Goal: Task Accomplishment & Management: Use online tool/utility

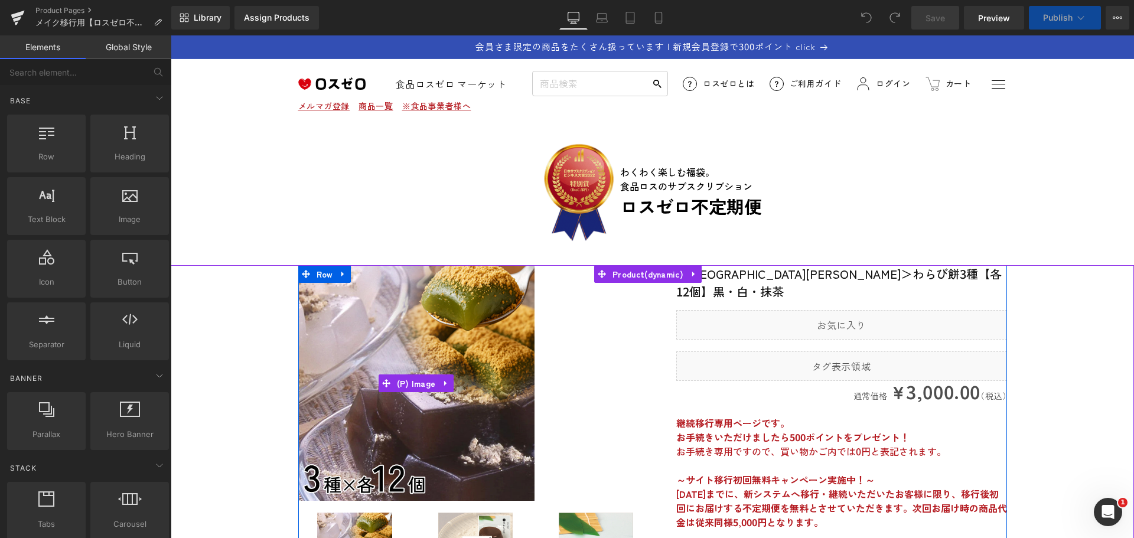
click at [850, 203] on div "Image わくわく楽しむ福袋。 食品ロスのサブスクリプション Text Block ロスゼロ不定期便 Text Block Row" at bounding box center [652, 187] width 709 height 122
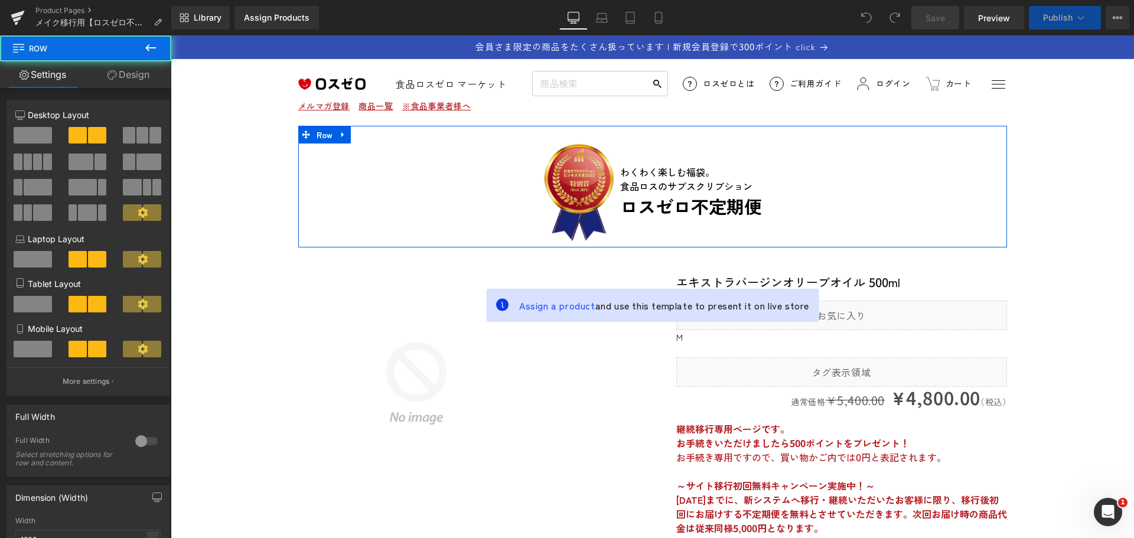
scroll to position [295, 0]
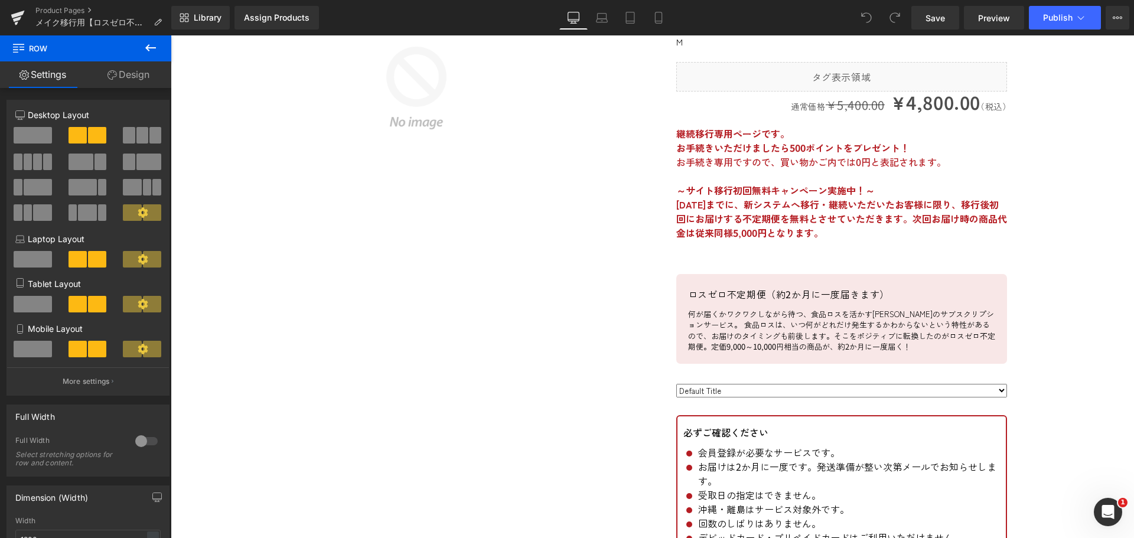
click at [846, 203] on strong "[DATE]までに、新システムへ移行・継続いただいたお客様に限り、移行後初回にお届けする不定期便を無料とさせていただきます。次回お届け時の商品代金は従来同様5…" at bounding box center [841, 218] width 331 height 43
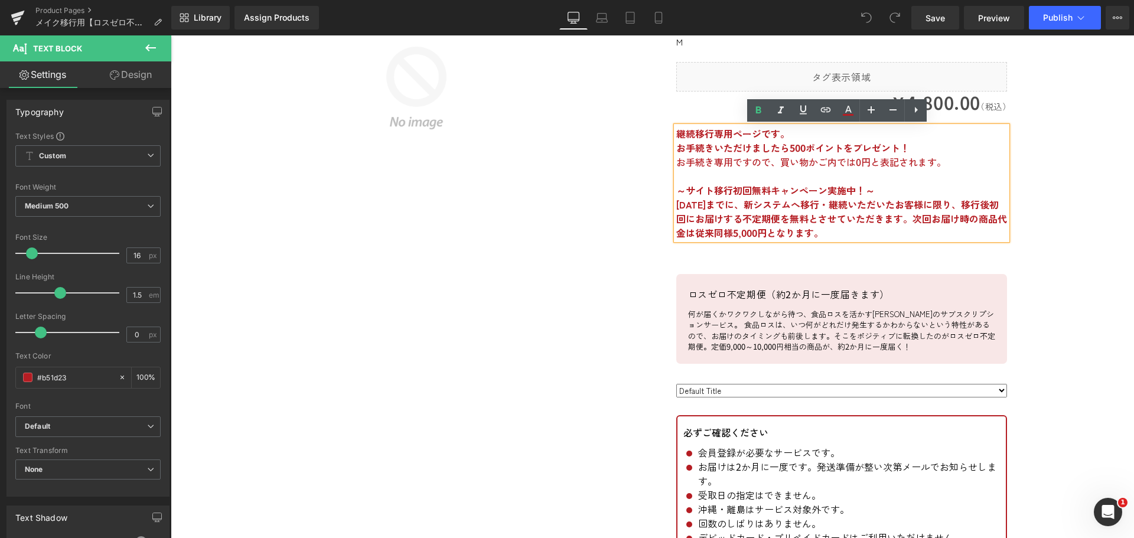
click at [890, 209] on strong "[DATE]までに、新システムへ移行・継続いただいたお客様に限り、移行後初回にお届けする不定期便を無料とさせていただきます。次回お届け時の商品代金は従来同様5…" at bounding box center [841, 218] width 331 height 43
drag, startPoint x: 991, startPoint y: 206, endPoint x: 738, endPoint y: 222, distance: 252.7
click at [738, 222] on strong "[DATE]までに、新システムへ移行・継続いただいたお客様に限り、移行後初回にお届けする不定期便を無料とさせていただきます。次回お届け時の商品代金は従来同様5…" at bounding box center [841, 218] width 331 height 43
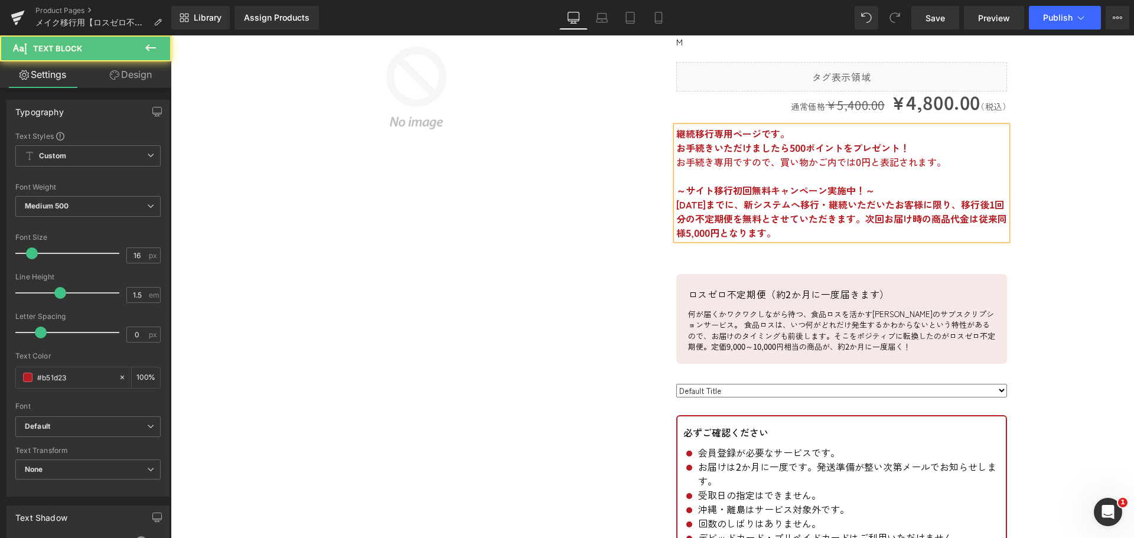
click at [991, 208] on strong "[DATE]までに、新システムへ移行・継続いただいたお客様に限り、移行後1回分の不定期便を無料とさせていただきます。次回お届け時の商品代金は従来同様5,000…" at bounding box center [841, 218] width 331 height 43
drag, startPoint x: 894, startPoint y: 216, endPoint x: 877, endPoint y: 220, distance: 17.5
click at [877, 220] on strong "[DATE]までに、新システムへ移行・継続いただいたお客様に限り、移行後、1回分の不定期便を無料とさせていただきます。次回お届け時の商品代金は従来同様5,00…" at bounding box center [841, 218] width 331 height 43
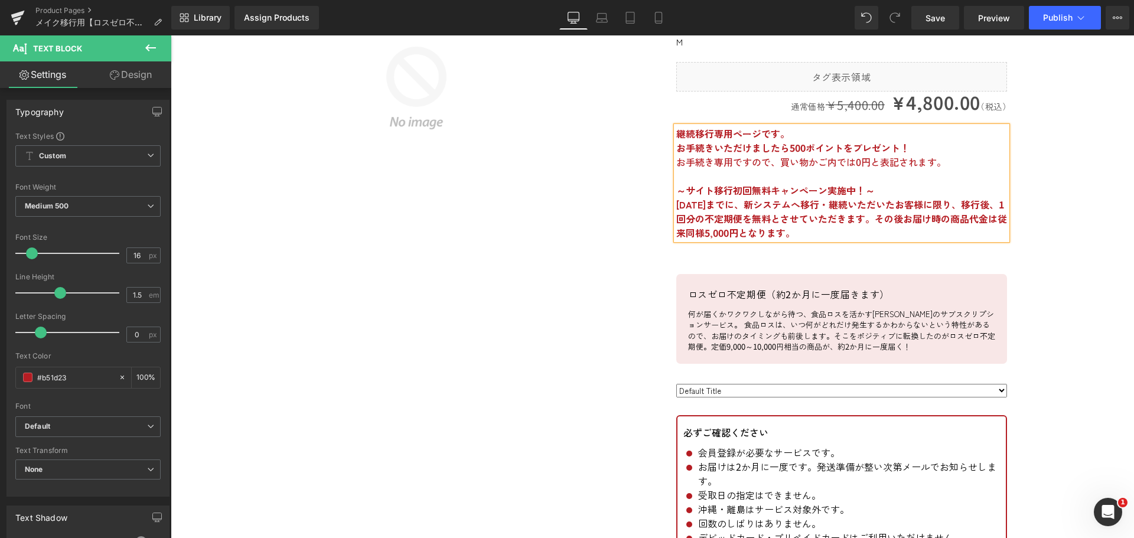
click at [810, 235] on p "[DATE]までに、新システムへ移行・継続いただいたお客様に限り、移行後、1回分の不定期便を無料とさせていただきます。その後お届け時の商品代金は従来同様5,0…" at bounding box center [841, 218] width 331 height 43
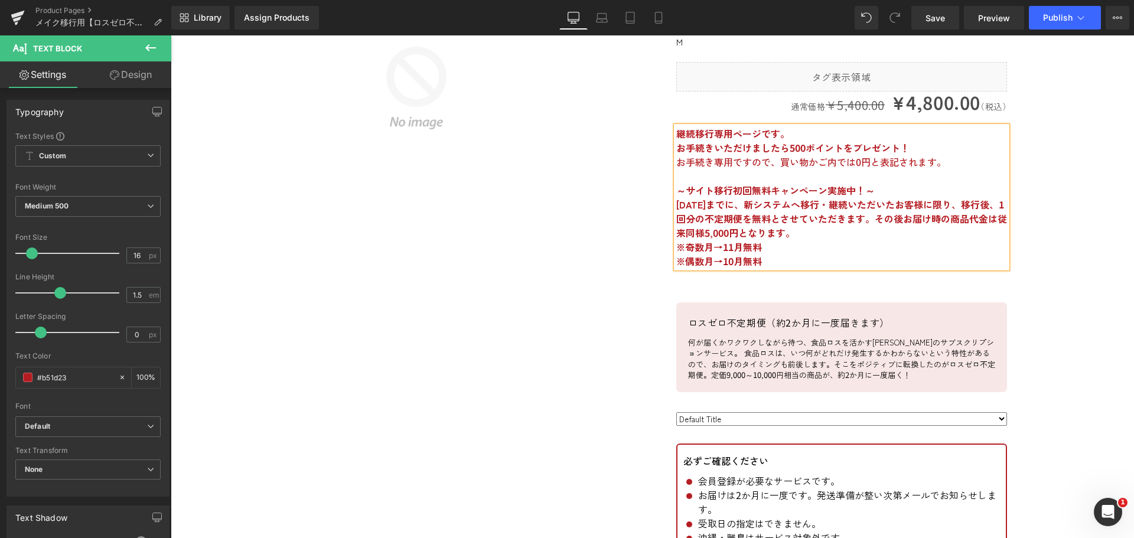
click at [676, 263] on strong "※偶数月→10月無料" at bounding box center [719, 261] width 86 height 14
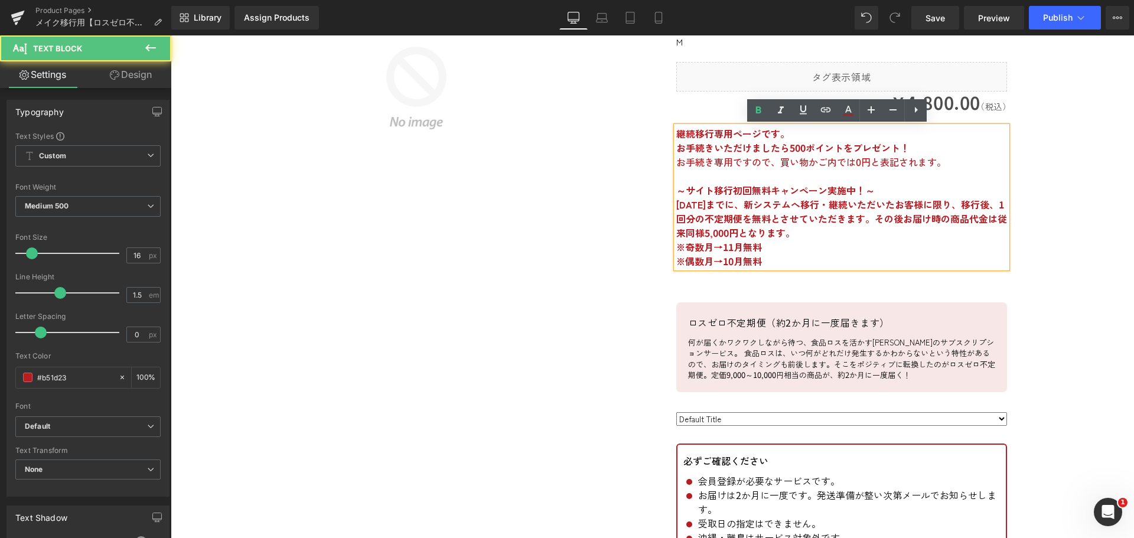
click at [676, 244] on div "継続移行専用ページです。 お手続きいただけましたら500ポイントをプレゼント！ お手続き専用ですので、買い物かご内では0円と表記されます。 ～サイト移行初回無…" at bounding box center [841, 197] width 331 height 142
drag, startPoint x: 672, startPoint y: 259, endPoint x: 775, endPoint y: 260, distance: 102.8
click at [775, 260] on p "※偶数月→10月無料" at bounding box center [841, 261] width 331 height 14
drag, startPoint x: 787, startPoint y: 263, endPoint x: 741, endPoint y: 260, distance: 46.2
click at [741, 260] on p "※偶数月→10月むりょう" at bounding box center [841, 261] width 331 height 14
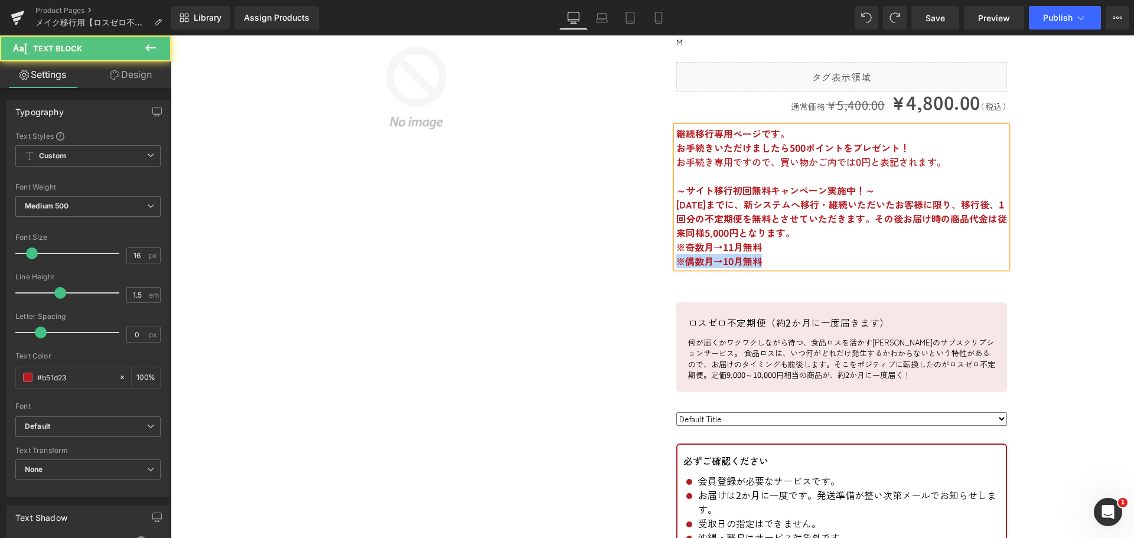
drag, startPoint x: 749, startPoint y: 263, endPoint x: 672, endPoint y: 264, distance: 77.4
click at [676, 264] on p "※偶数月→10月無料" at bounding box center [841, 261] width 331 height 14
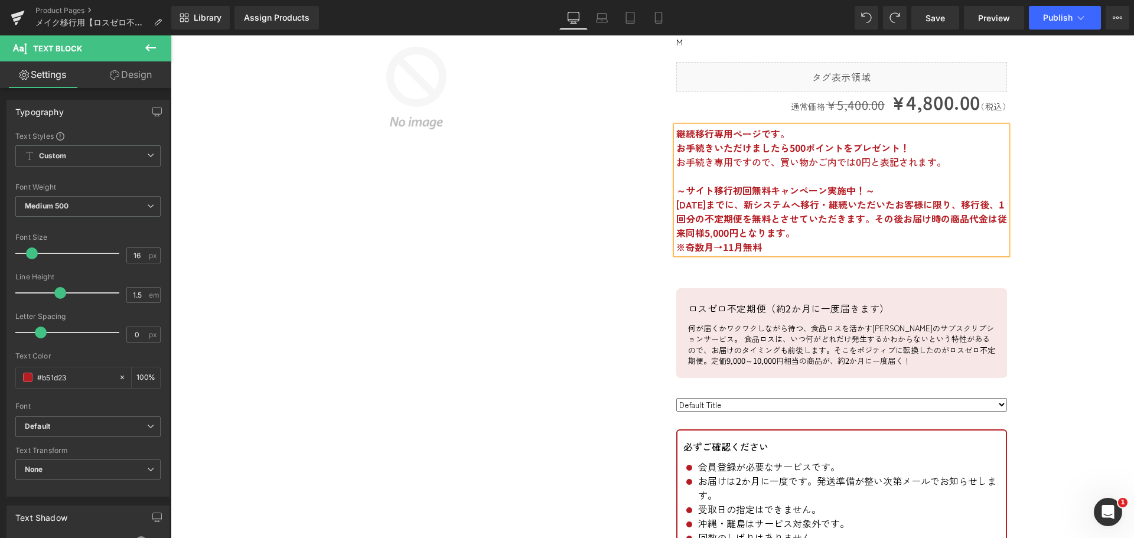
click at [676, 247] on strong "※奇数月→11月無料" at bounding box center [719, 247] width 86 height 14
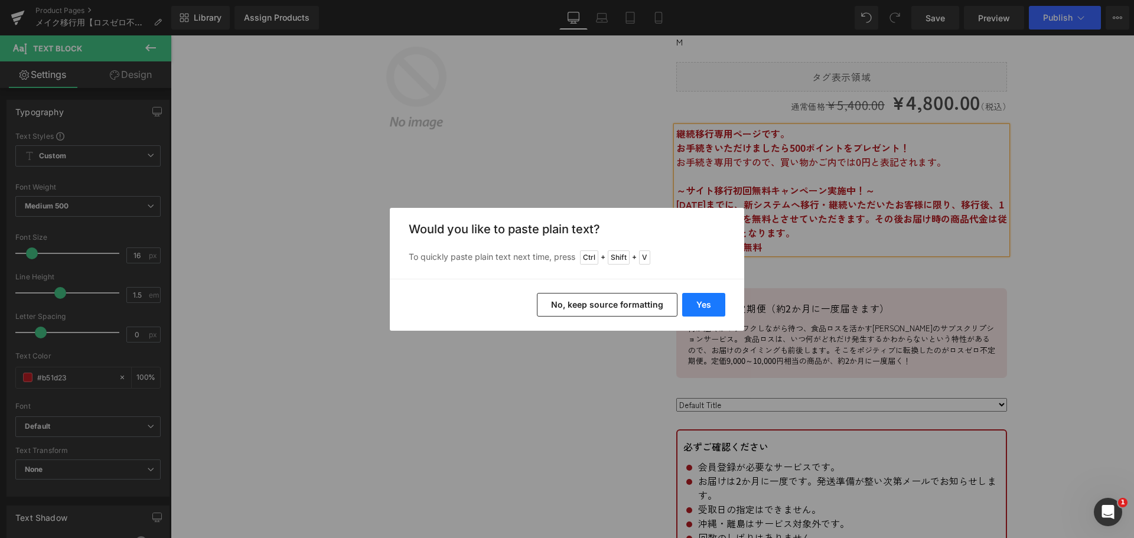
click at [707, 303] on button "Yes" at bounding box center [703, 305] width 43 height 24
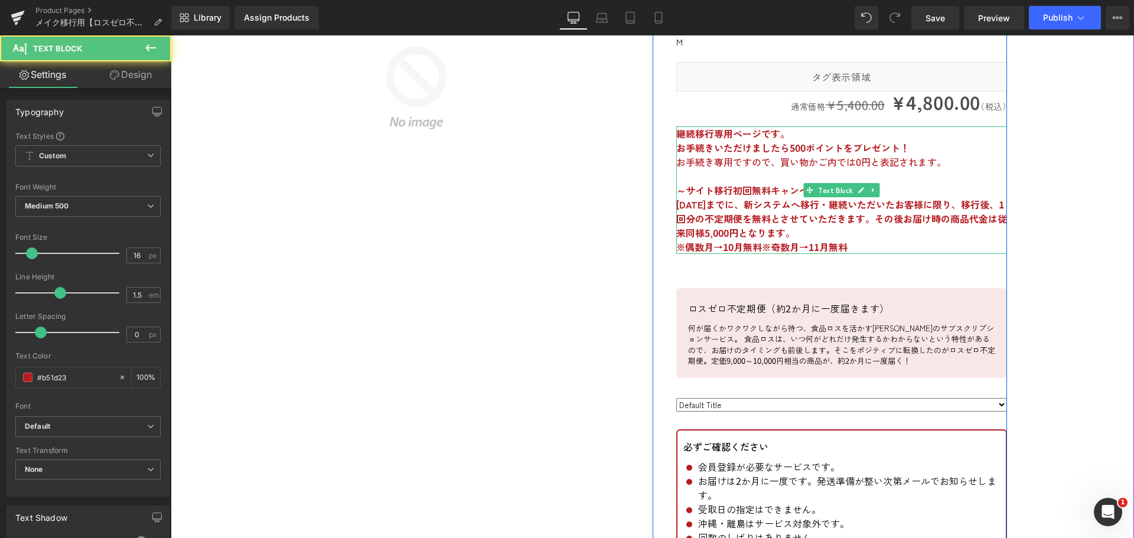
click at [758, 248] on strong "※偶数月→10月無料※奇数月→11月無料" at bounding box center [761, 247] width 171 height 14
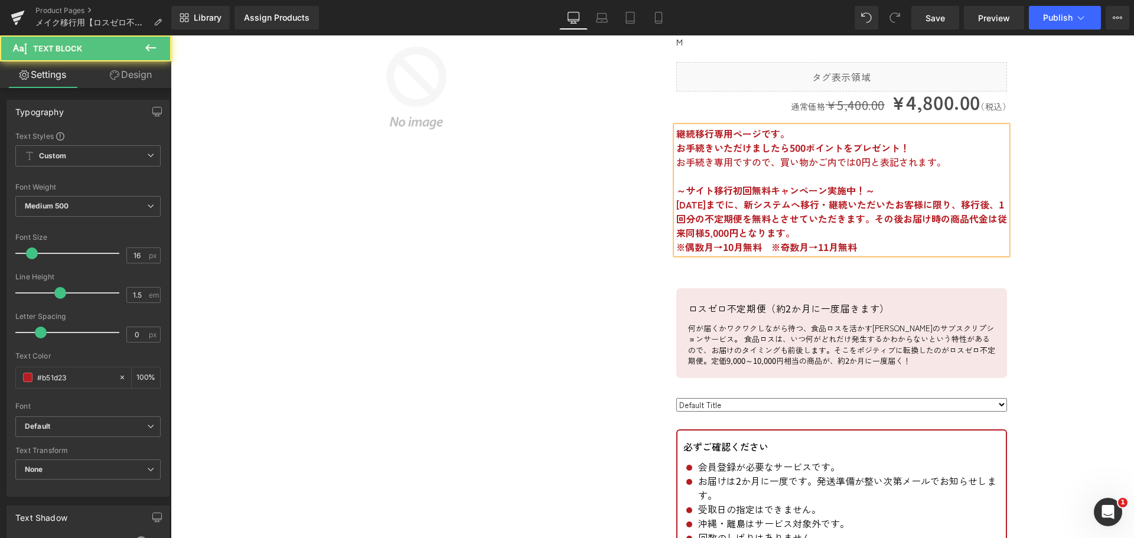
click at [812, 239] on p "[DATE]までに、新システムへ移行・継続いただいたお客様に限り、移行後、1回分の不定期便を無料とさせていただきます。その後お届け時の商品代金は従来同様5,0…" at bounding box center [841, 218] width 331 height 43
click at [950, 17] on link "Save" at bounding box center [935, 18] width 48 height 24
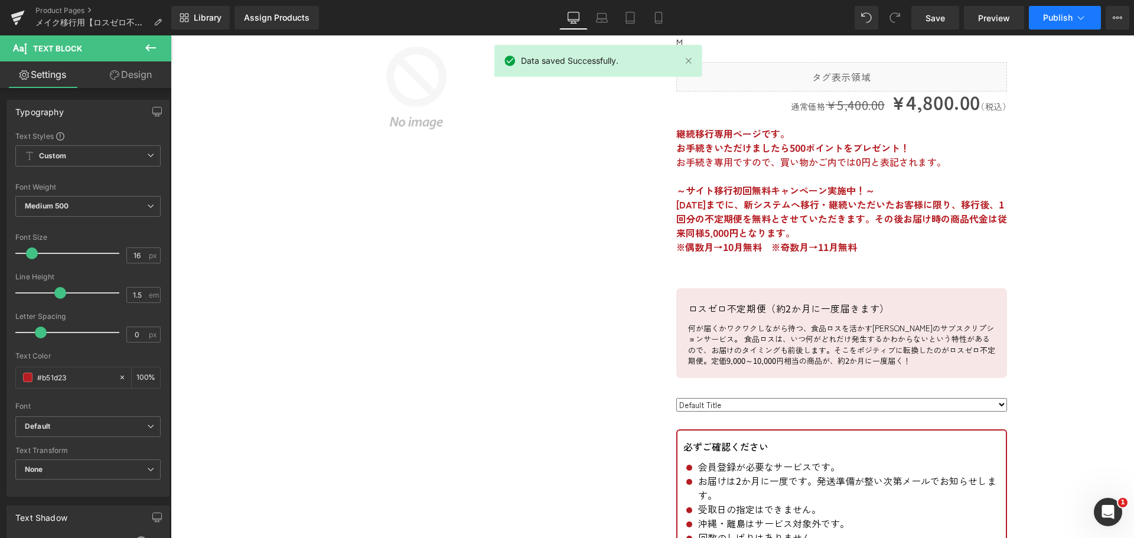
click at [1073, 9] on button "Publish" at bounding box center [1065, 18] width 72 height 24
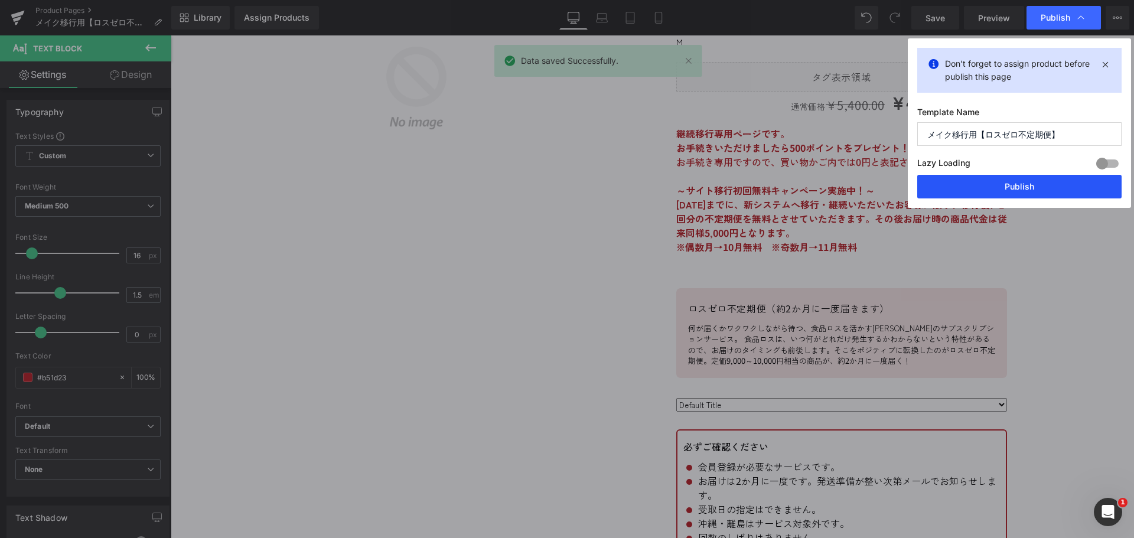
click at [1043, 180] on button "Publish" at bounding box center [1019, 187] width 204 height 24
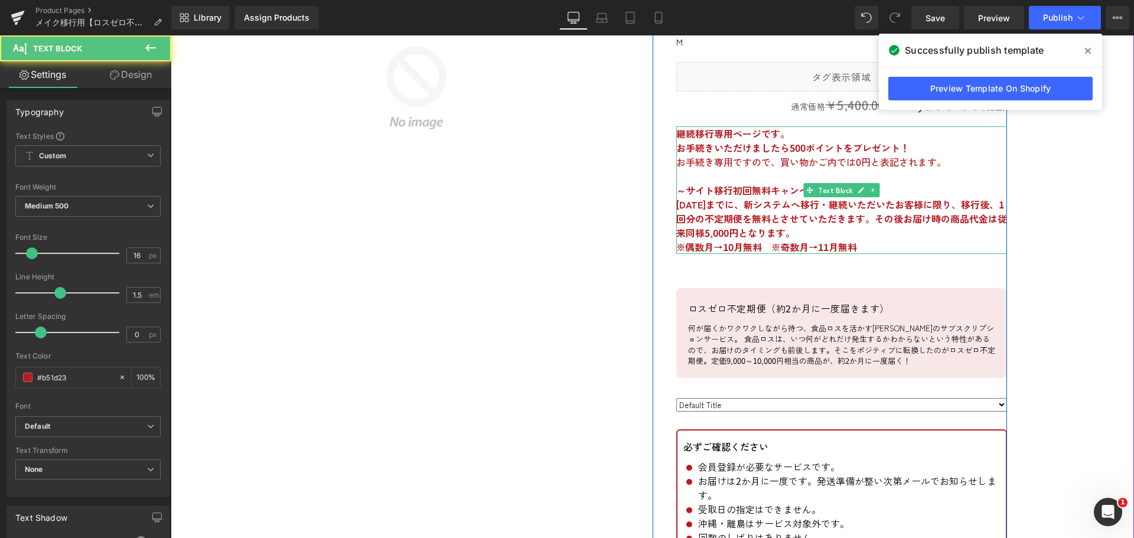
click at [924, 173] on p at bounding box center [841, 176] width 331 height 14
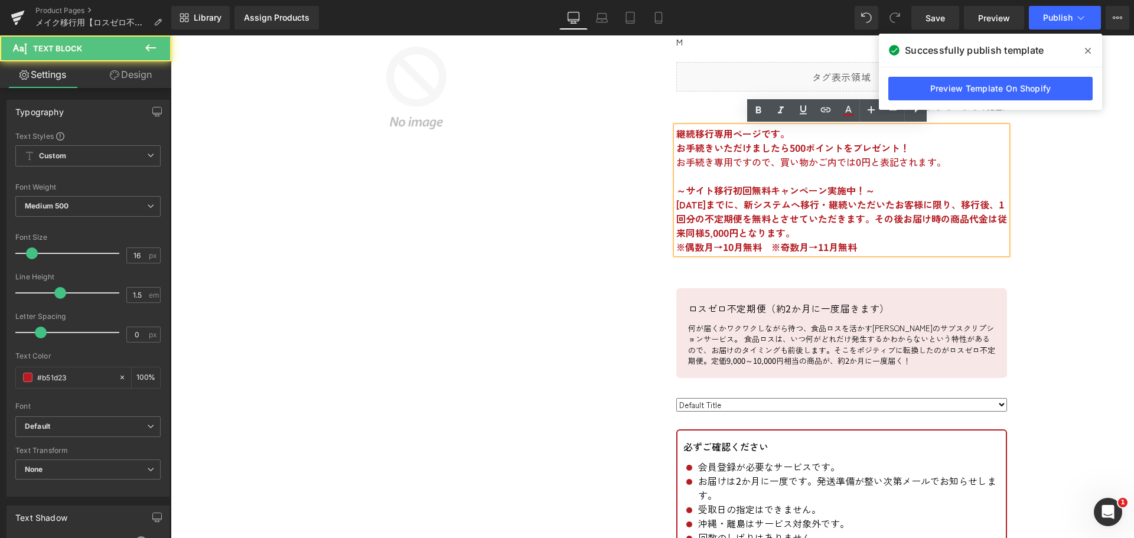
click at [889, 191] on p "～サイト移行初回無料キャンペーン実施中！～" at bounding box center [841, 190] width 331 height 14
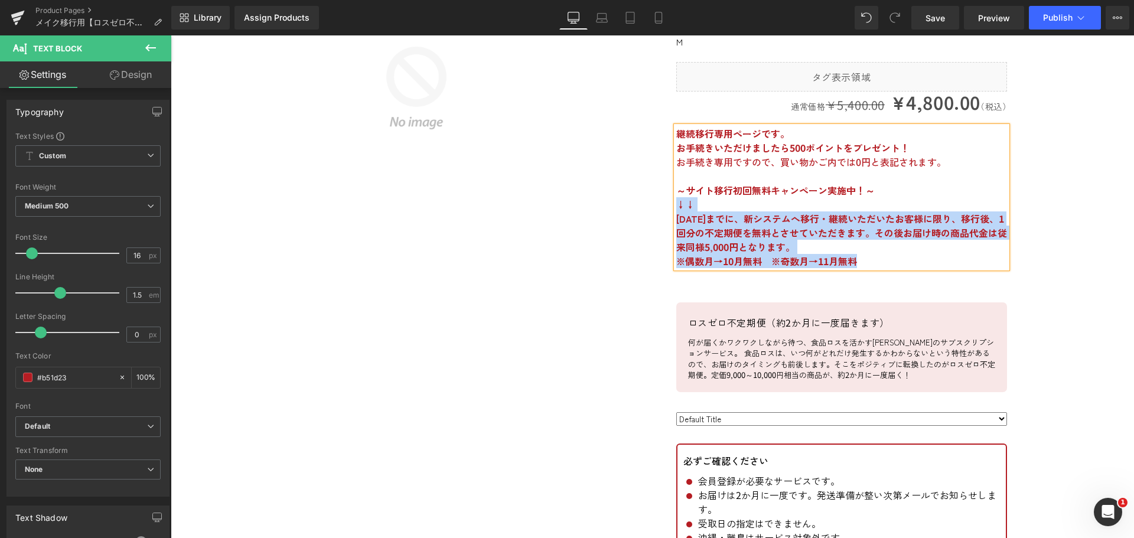
drag, startPoint x: 871, startPoint y: 260, endPoint x: 672, endPoint y: 207, distance: 206.2
click at [676, 207] on div "継続移行専用ページです。 お手続きいただけましたら500ポイントをプレゼント！ お手続き専用ですので、買い物かご内では0円と表記されます。 ～サイト移行初回無…" at bounding box center [841, 197] width 331 height 142
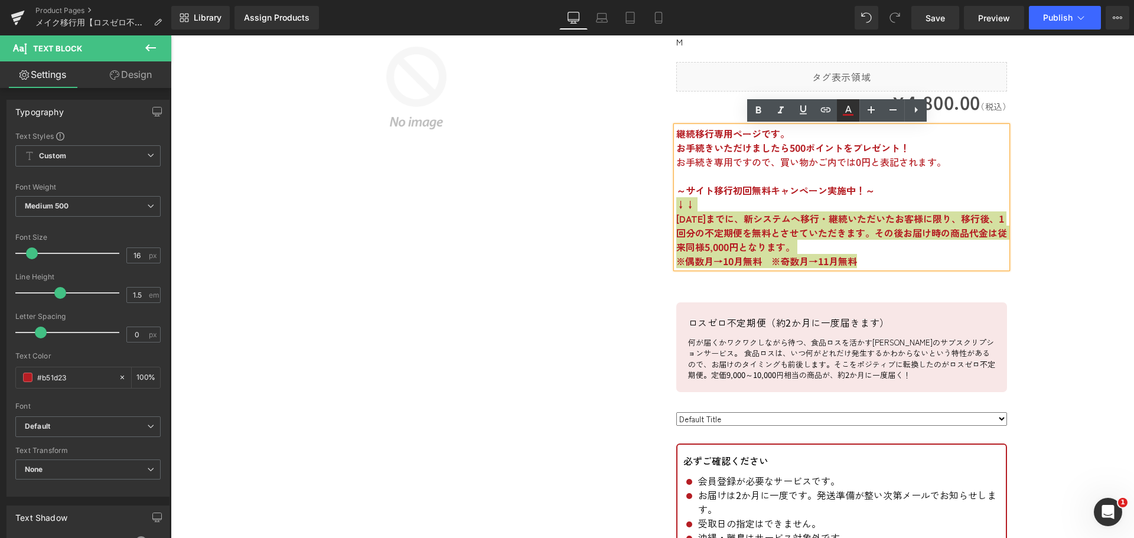
click at [845, 109] on icon at bounding box center [848, 110] width 14 height 14
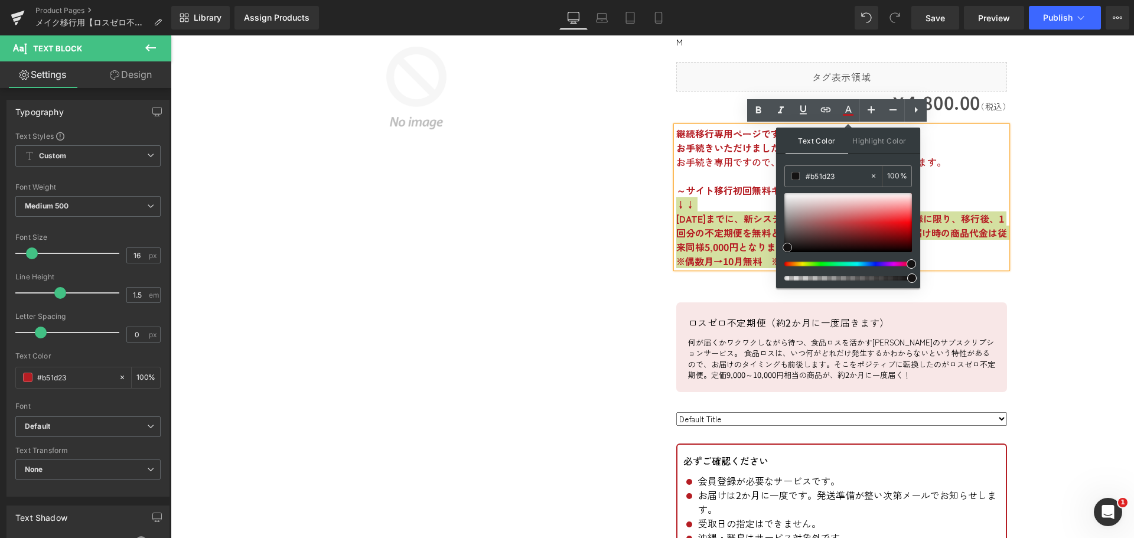
click at [787, 247] on div at bounding box center [848, 222] width 128 height 59
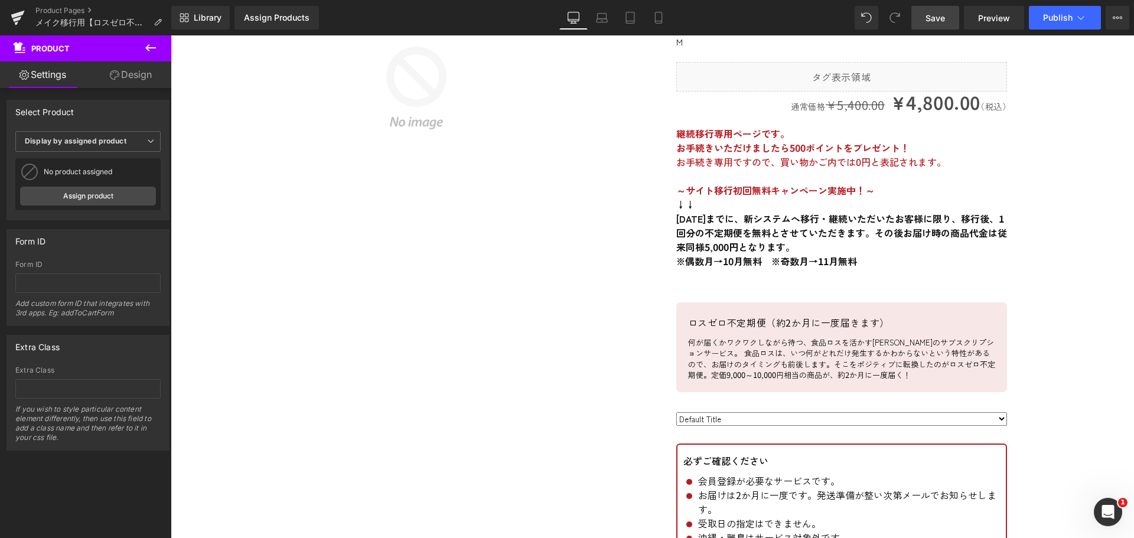
click at [931, 15] on span "Save" at bounding box center [935, 18] width 19 height 12
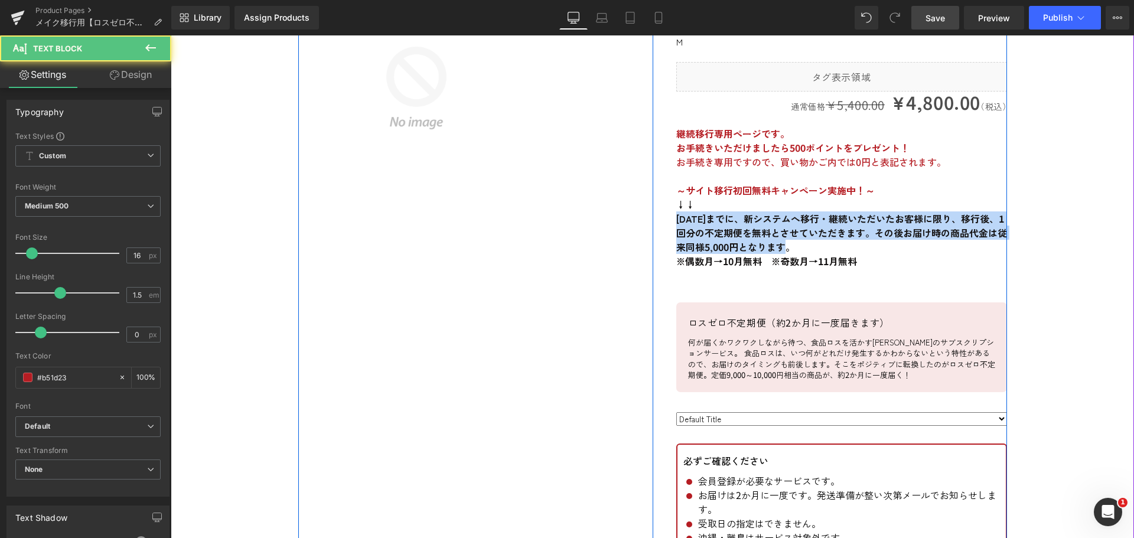
drag, startPoint x: 701, startPoint y: 247, endPoint x: 660, endPoint y: 217, distance: 50.8
click at [660, 217] on div "エキストラバージンオリーブオイル 500ml (P) Title Liquid m (P) SKU Liquid 通常価格 ¥5,400.00 ¥4,800.…" at bounding box center [830, 420] width 354 height 901
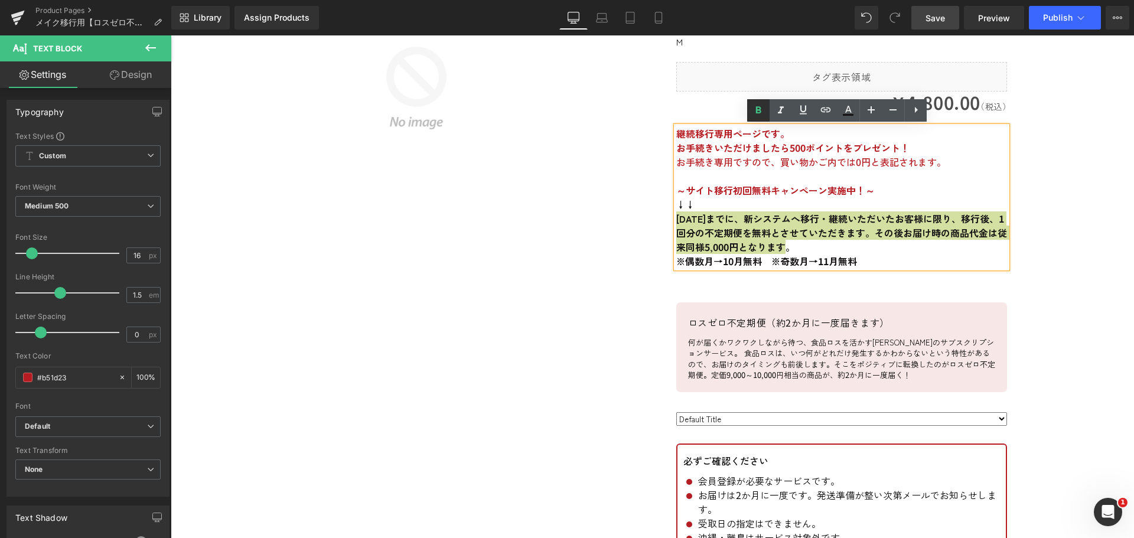
click at [756, 108] on icon at bounding box center [758, 109] width 5 height 7
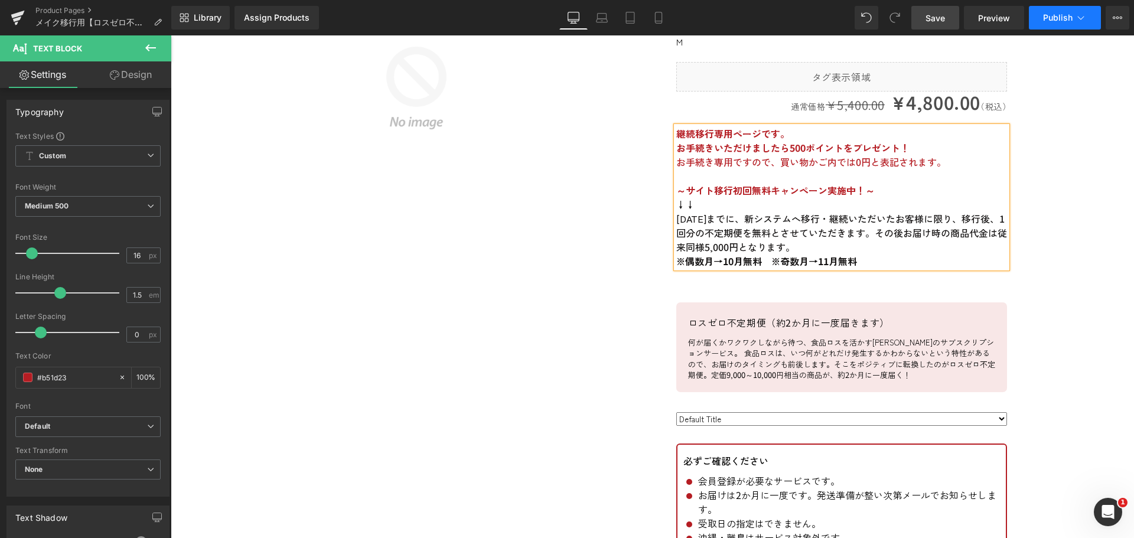
click at [1058, 18] on span "Publish" at bounding box center [1058, 17] width 30 height 9
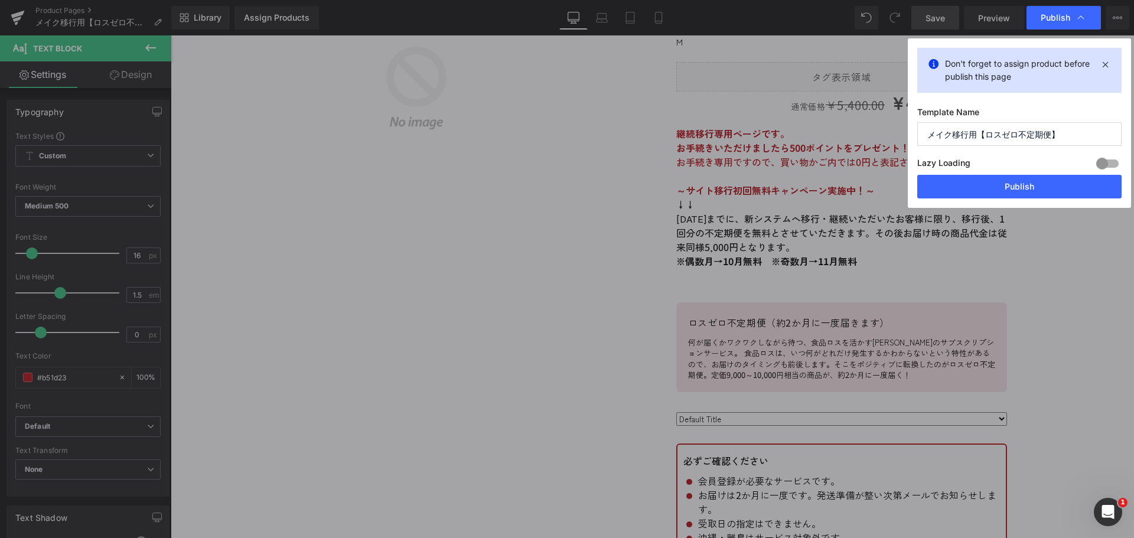
click at [1058, 18] on span "Publish" at bounding box center [1056, 17] width 30 height 11
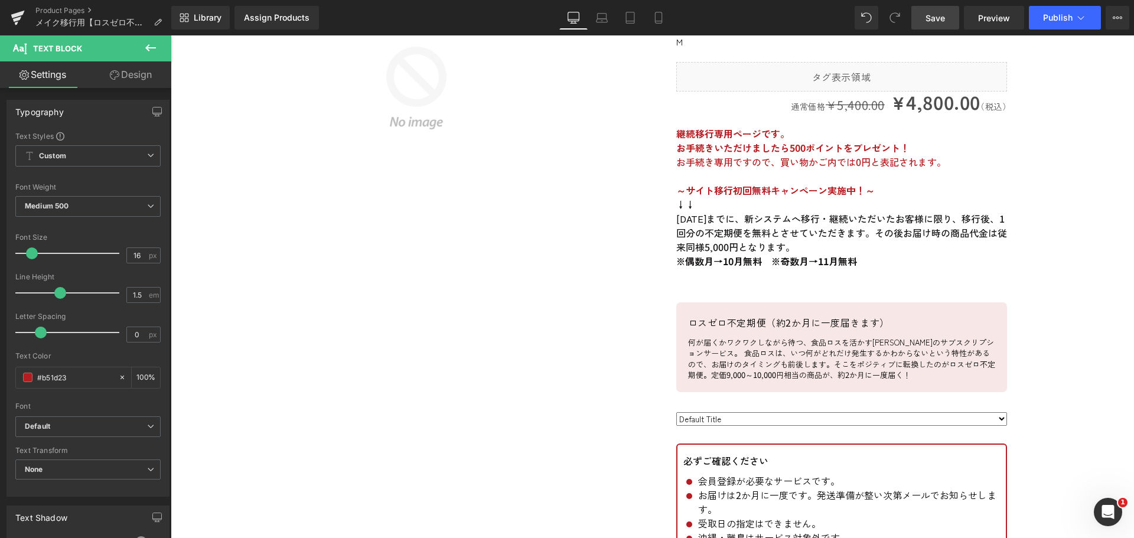
drag, startPoint x: 927, startPoint y: 21, endPoint x: 758, endPoint y: 2, distance: 170.0
click at [927, 21] on span "Save" at bounding box center [935, 18] width 19 height 12
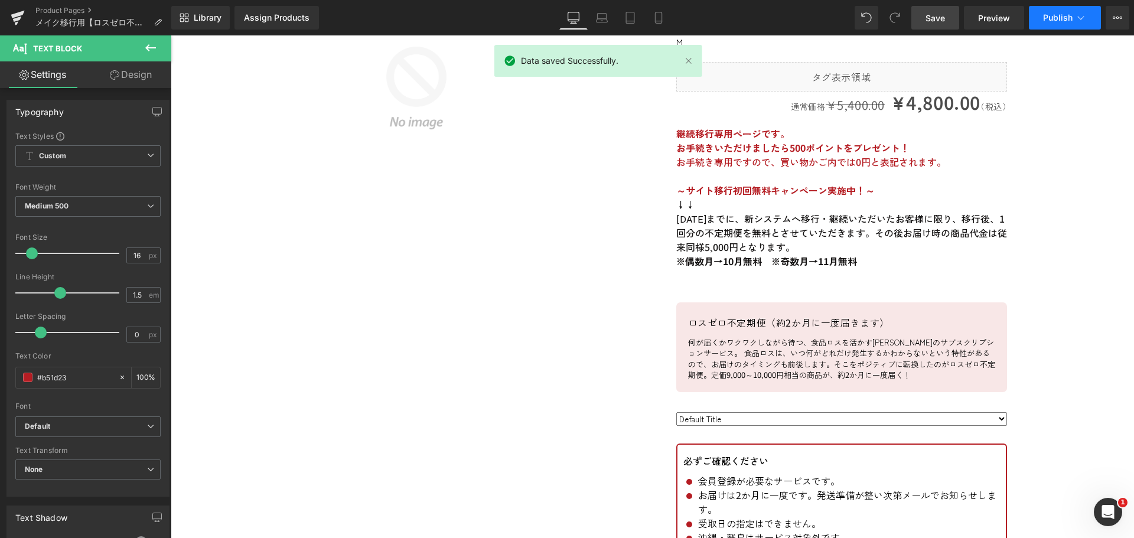
click at [1064, 24] on button "Publish" at bounding box center [1065, 18] width 72 height 24
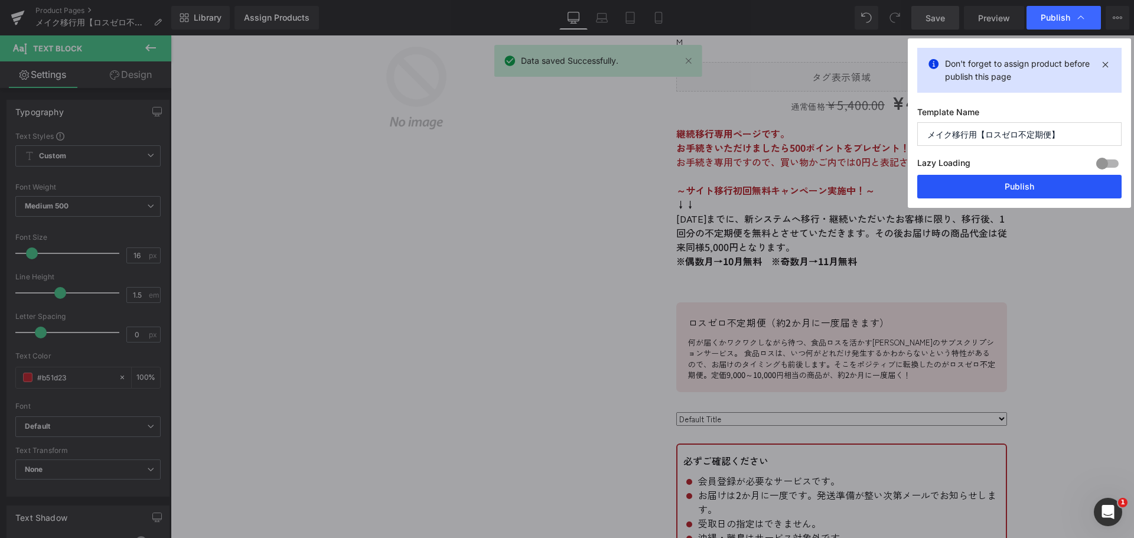
click at [1044, 188] on button "Publish" at bounding box center [1019, 187] width 204 height 24
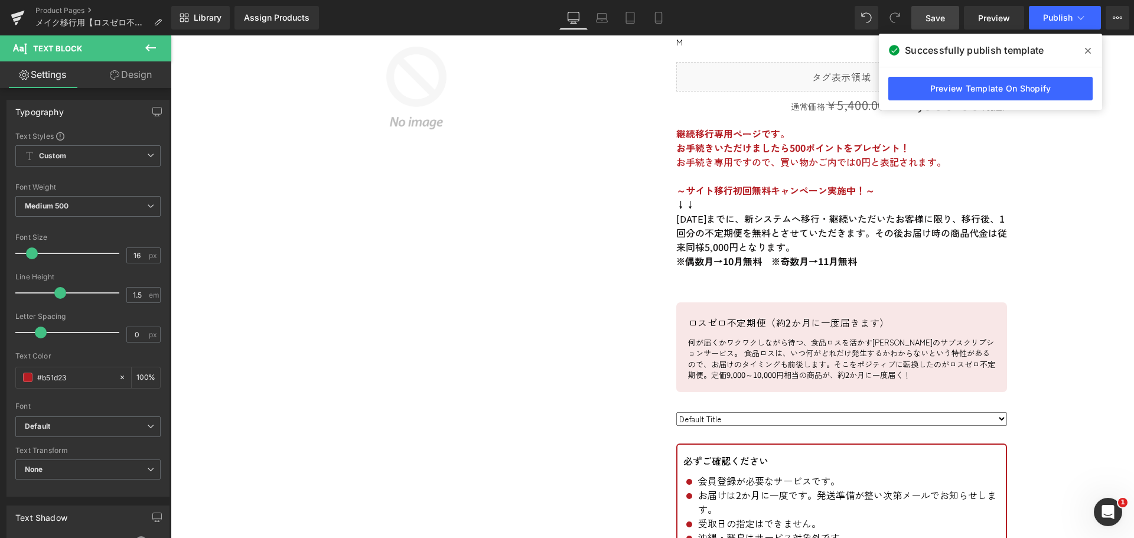
click at [1086, 52] on icon at bounding box center [1088, 51] width 6 height 6
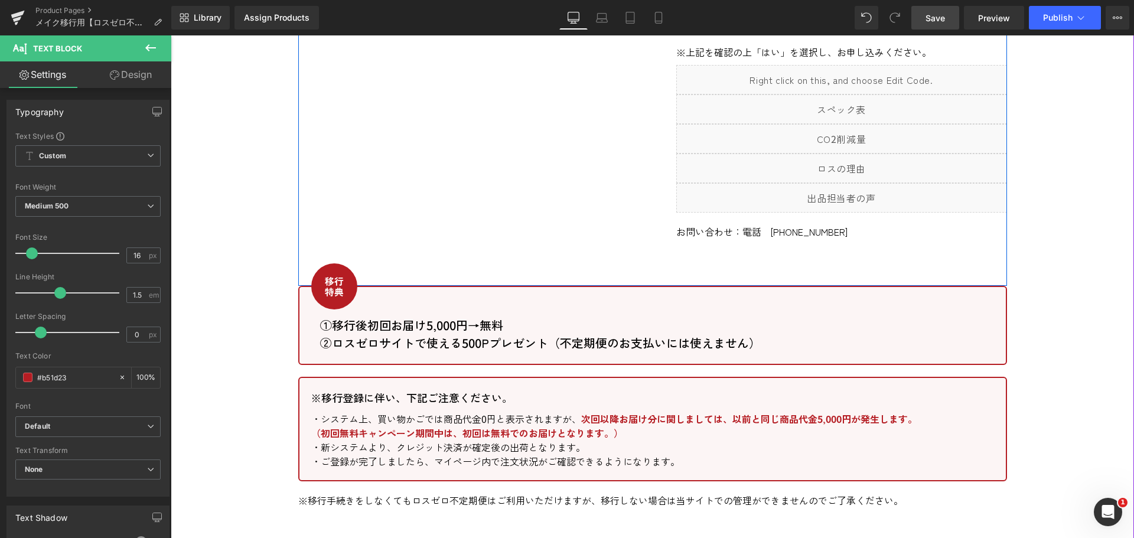
scroll to position [945, 0]
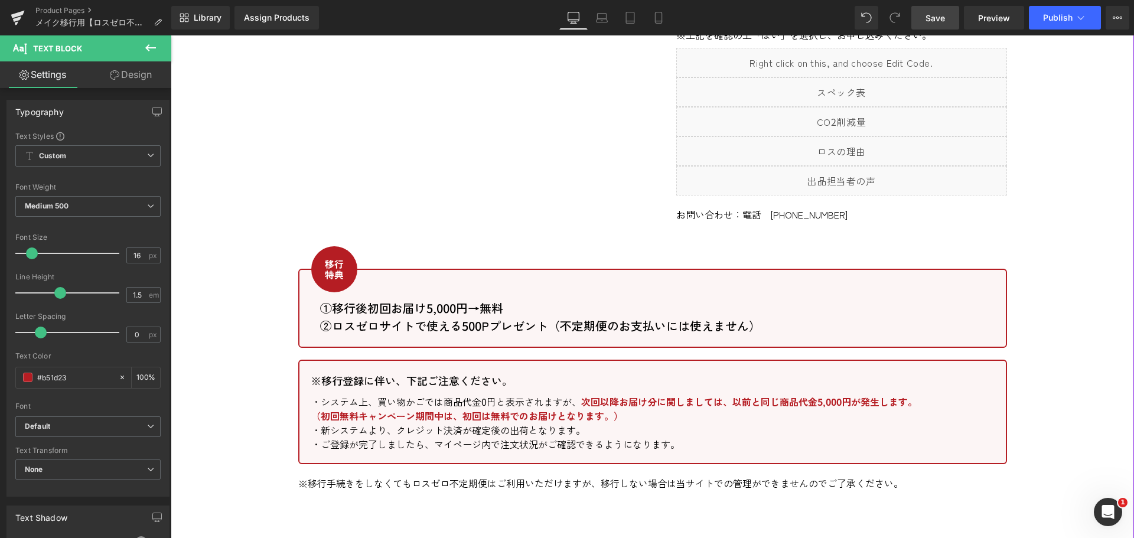
click at [561, 314] on p "①移行後初回お届け5,000円→無料" at bounding box center [652, 308] width 665 height 18
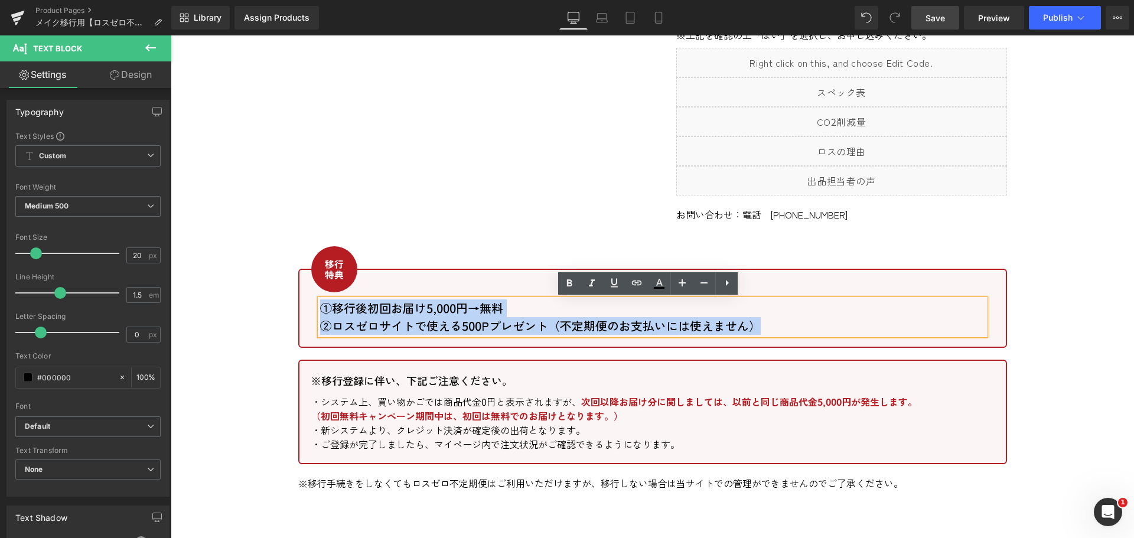
drag, startPoint x: 763, startPoint y: 327, endPoint x: 320, endPoint y: 314, distance: 443.2
click at [320, 314] on div "①移行後初回お届け5,000円→無料 ②ロスゼロサイトで使える500Pプレゼント （不定期便のお支払いには使えません）" at bounding box center [652, 316] width 665 height 35
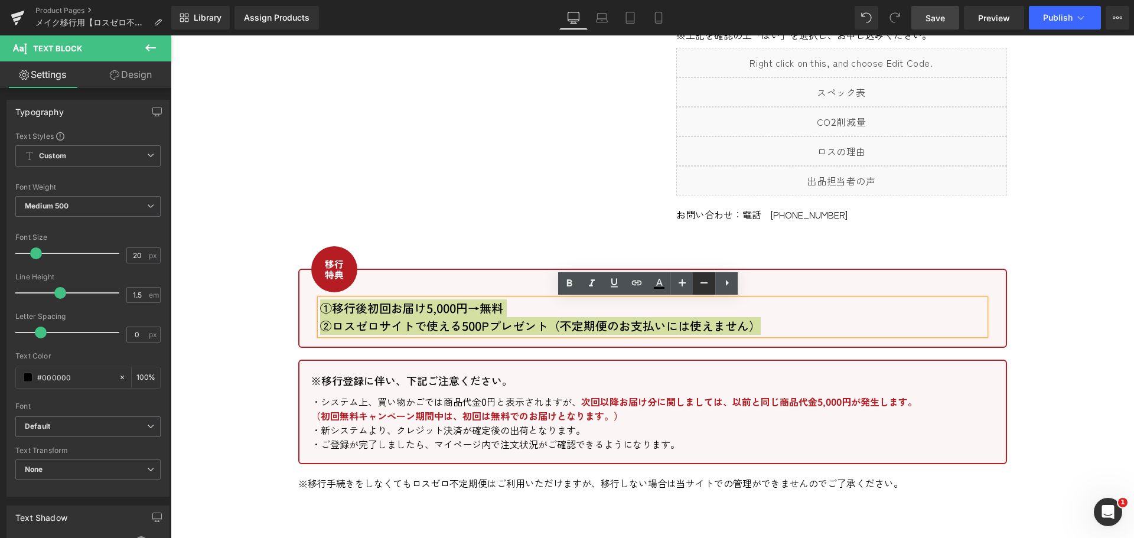
click at [706, 283] on icon at bounding box center [703, 282] width 7 height 1
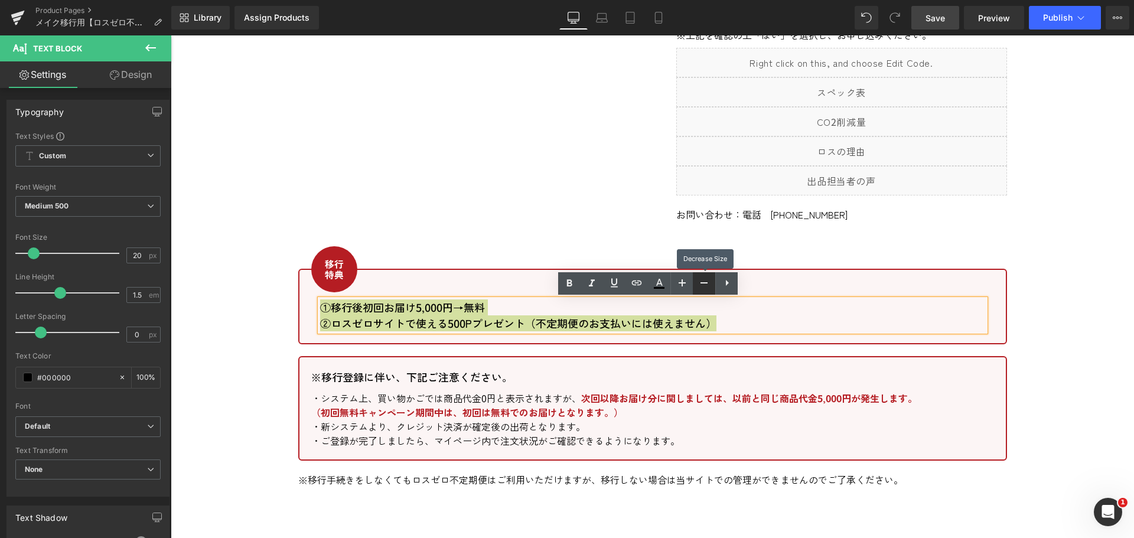
click at [706, 283] on icon at bounding box center [703, 282] width 7 height 1
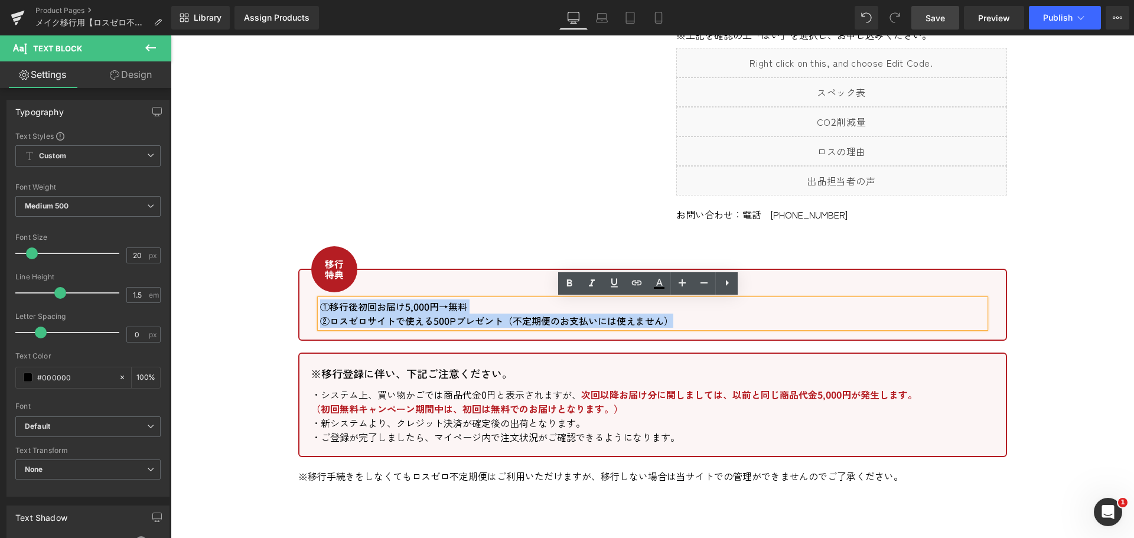
click at [713, 317] on p "②ロスゼロサイトで使える500Pプレゼント （不定期便のお支払いには使えません）" at bounding box center [652, 321] width 665 height 14
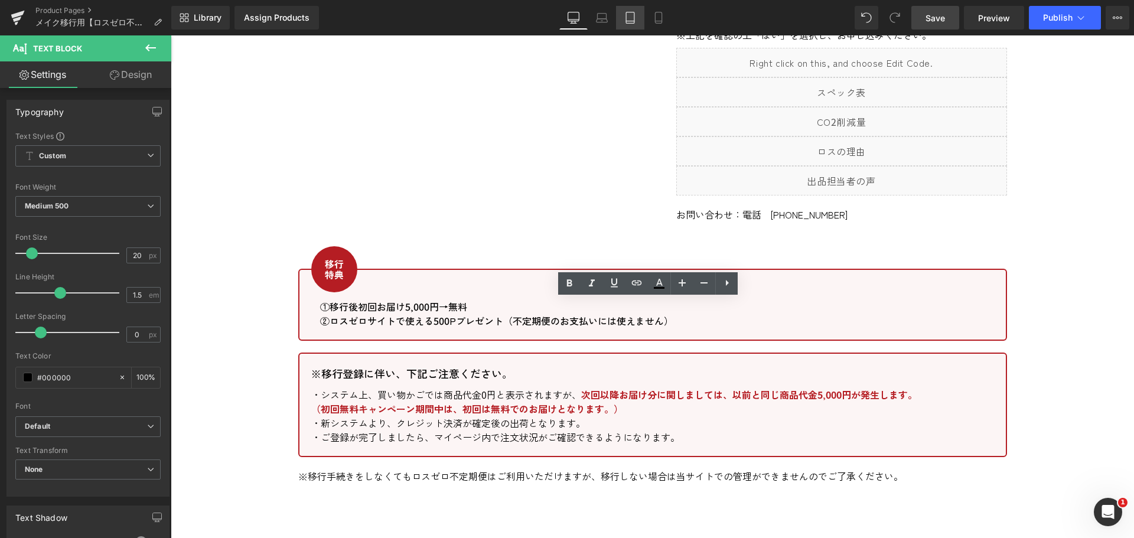
click at [631, 18] on icon at bounding box center [630, 18] width 12 height 12
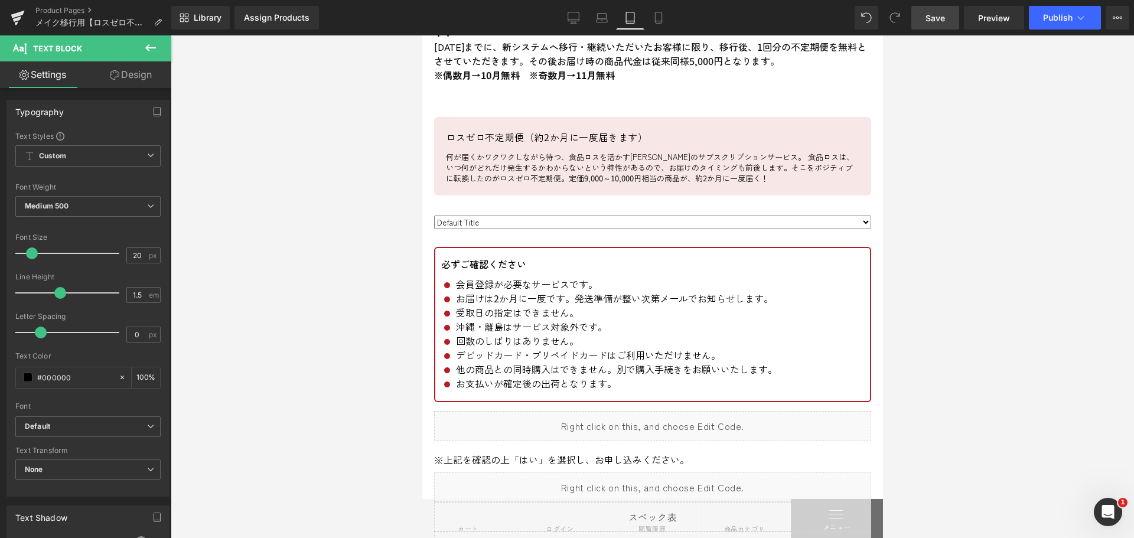
scroll to position [1491, 0]
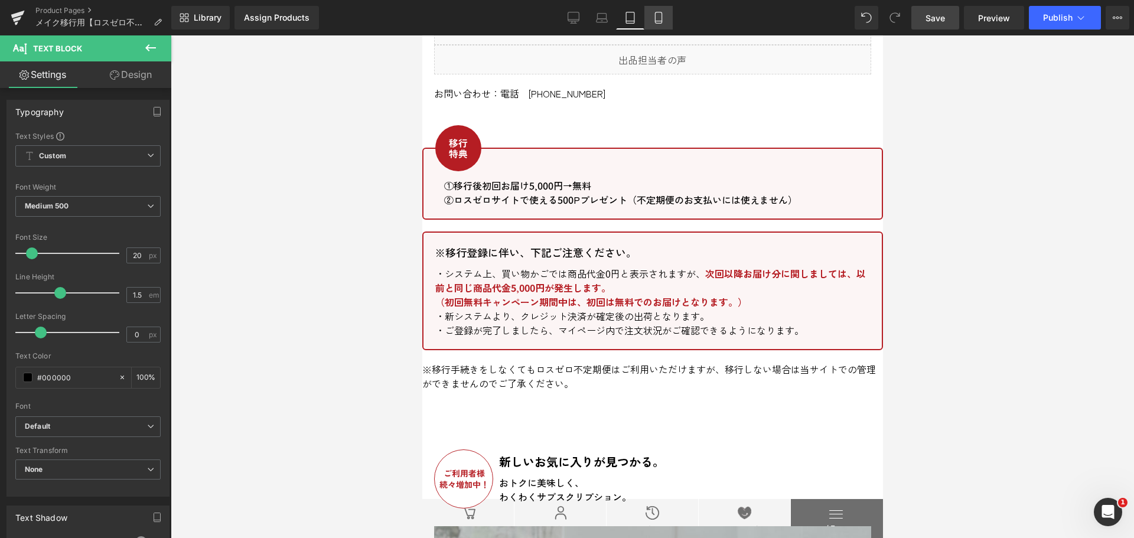
click at [657, 19] on icon at bounding box center [659, 18] width 12 height 12
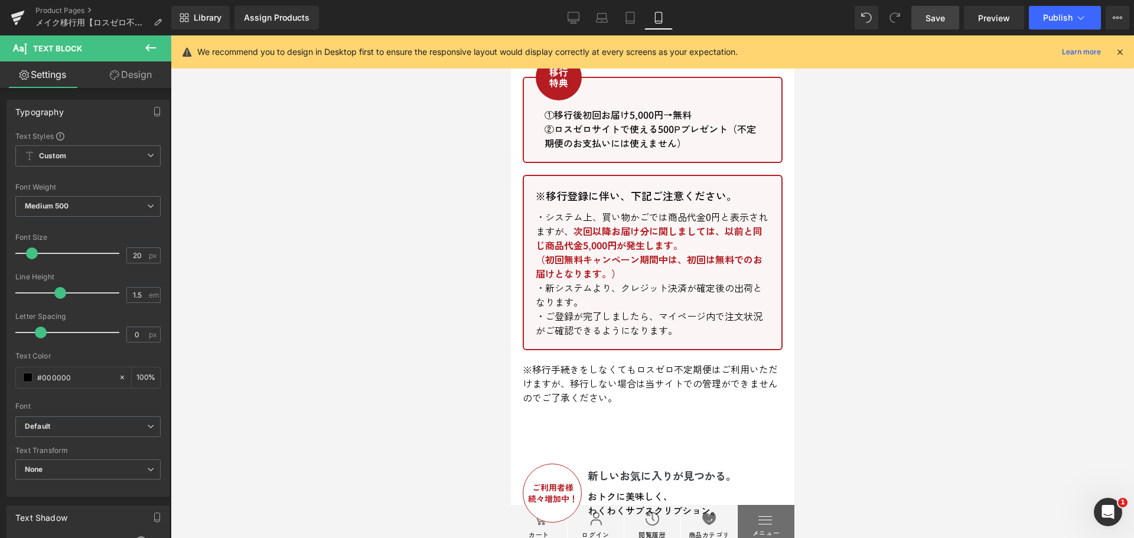
scroll to position [1434, 0]
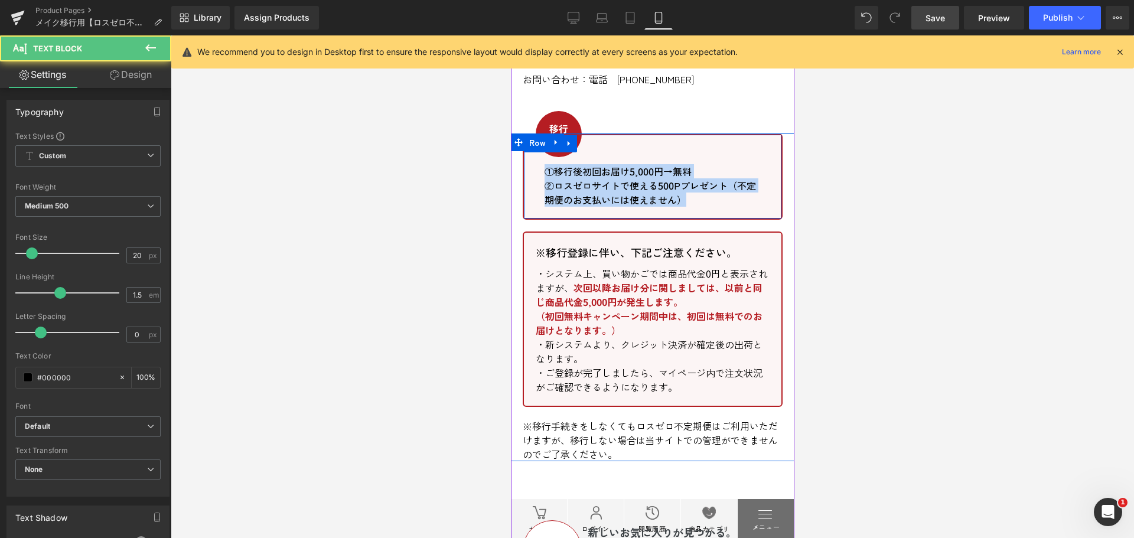
drag, startPoint x: 718, startPoint y: 240, endPoint x: 531, endPoint y: 205, distance: 190.6
click at [531, 205] on div "Image Row ①移行後初回お届け5,000円→無料 ②ロスゼロサイトで使える500Pプレゼント （不定期便のお支払いには使えません） Text Bloc…" at bounding box center [652, 176] width 260 height 86
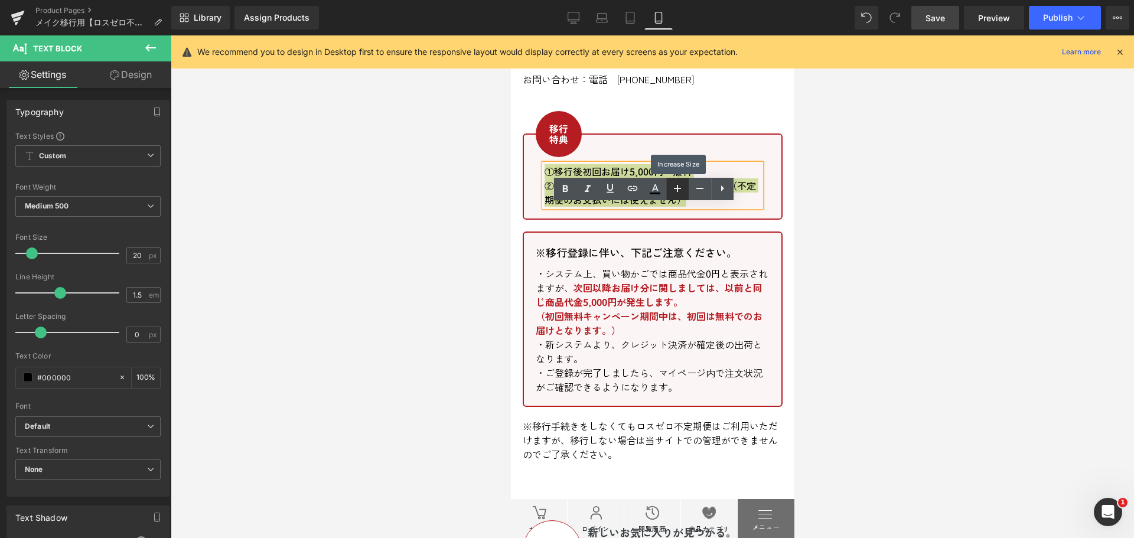
click at [680, 188] on icon at bounding box center [677, 188] width 14 height 14
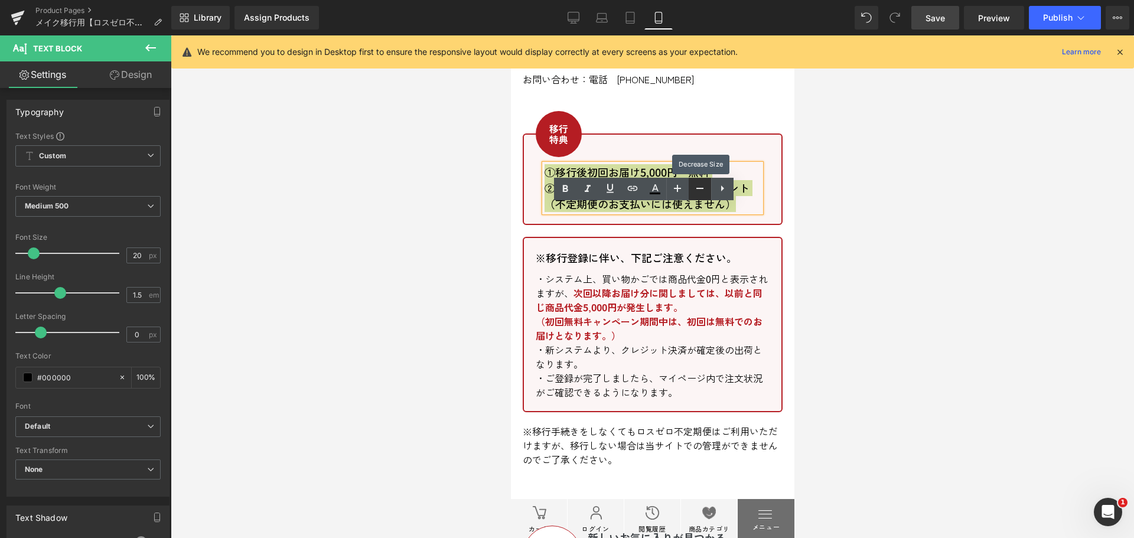
click at [691, 189] on link at bounding box center [700, 189] width 22 height 22
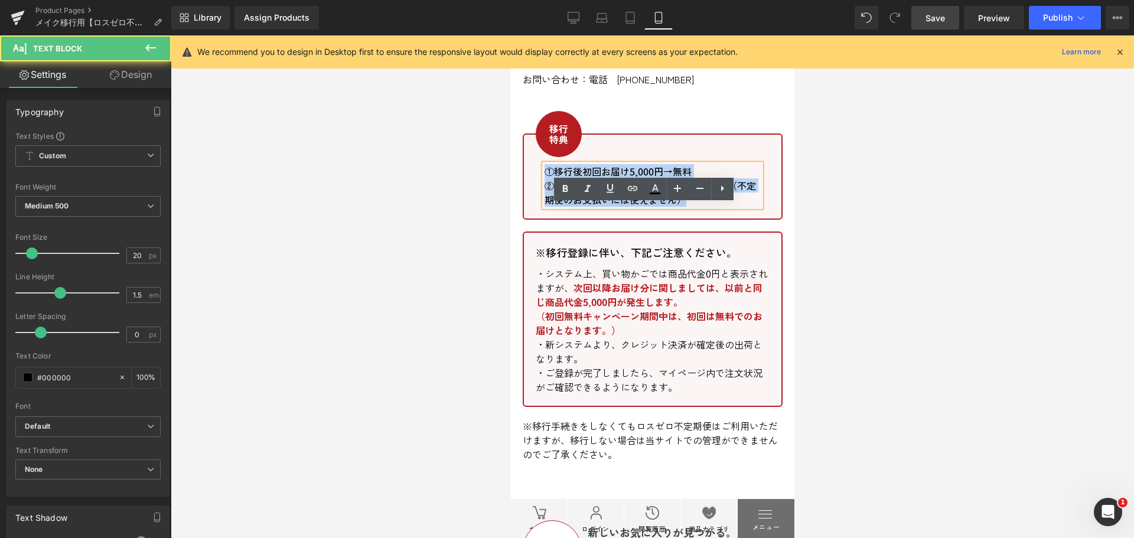
click at [721, 207] on p "②ロスゼロサイトで使える500Pプレゼント （不定期便のお支払いには使えません）" at bounding box center [652, 192] width 216 height 28
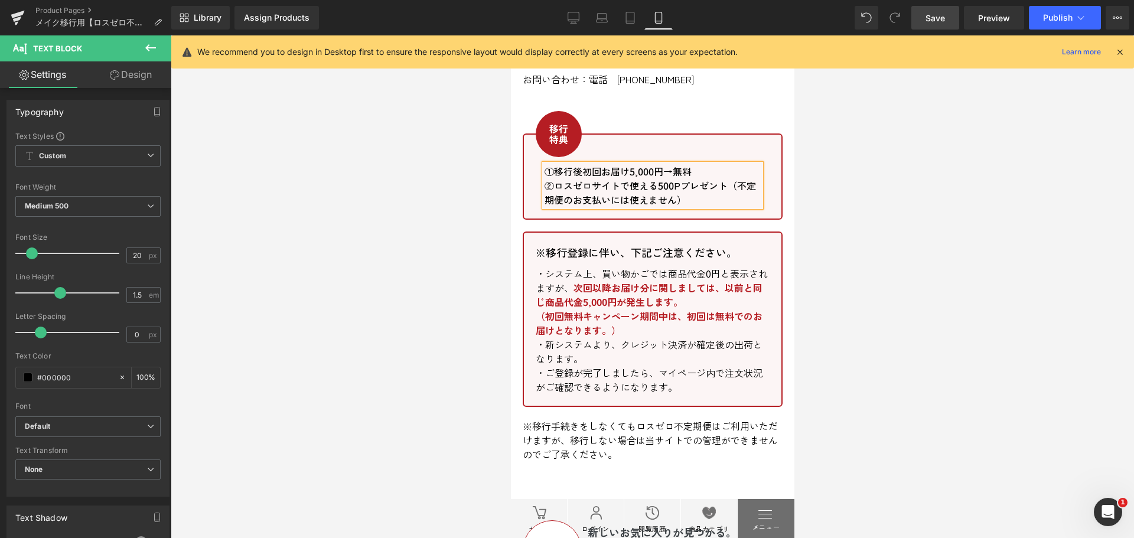
click at [937, 12] on span "Save" at bounding box center [935, 18] width 19 height 12
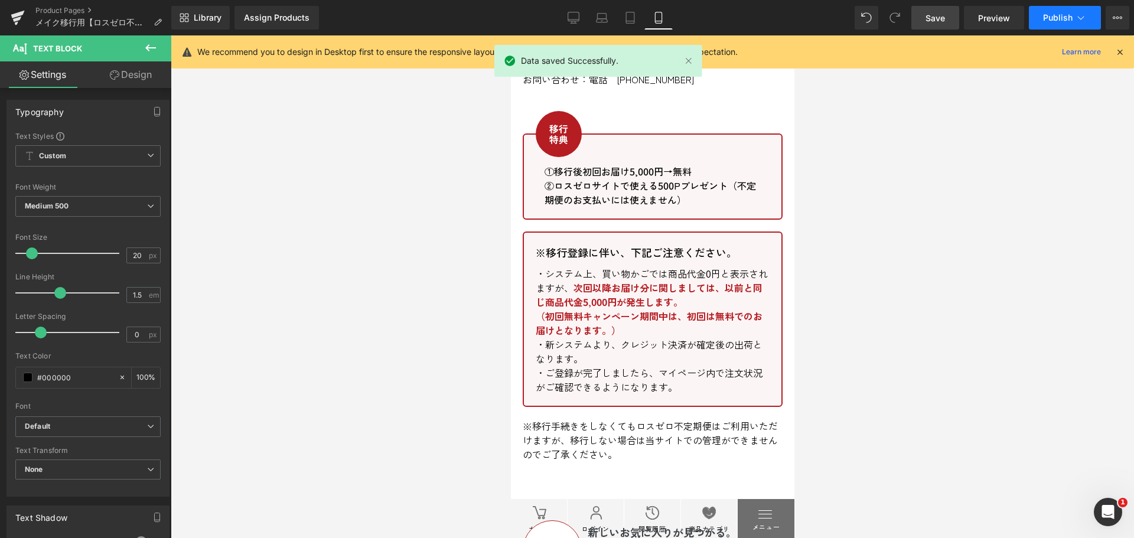
click at [1062, 22] on span "Publish" at bounding box center [1058, 17] width 30 height 9
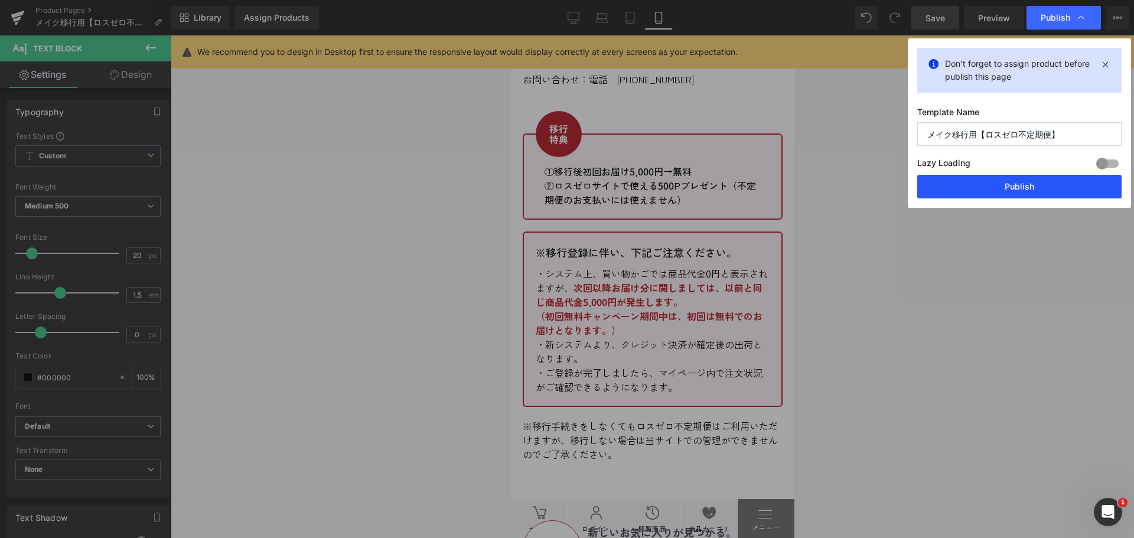
click at [1037, 181] on button "Publish" at bounding box center [1019, 187] width 204 height 24
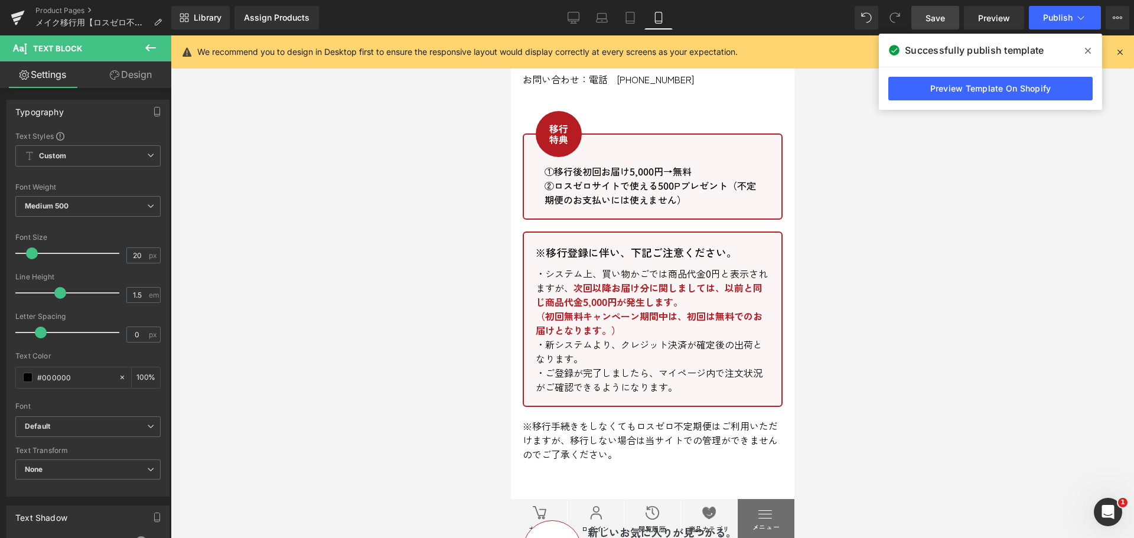
click at [1084, 51] on span at bounding box center [1088, 50] width 19 height 19
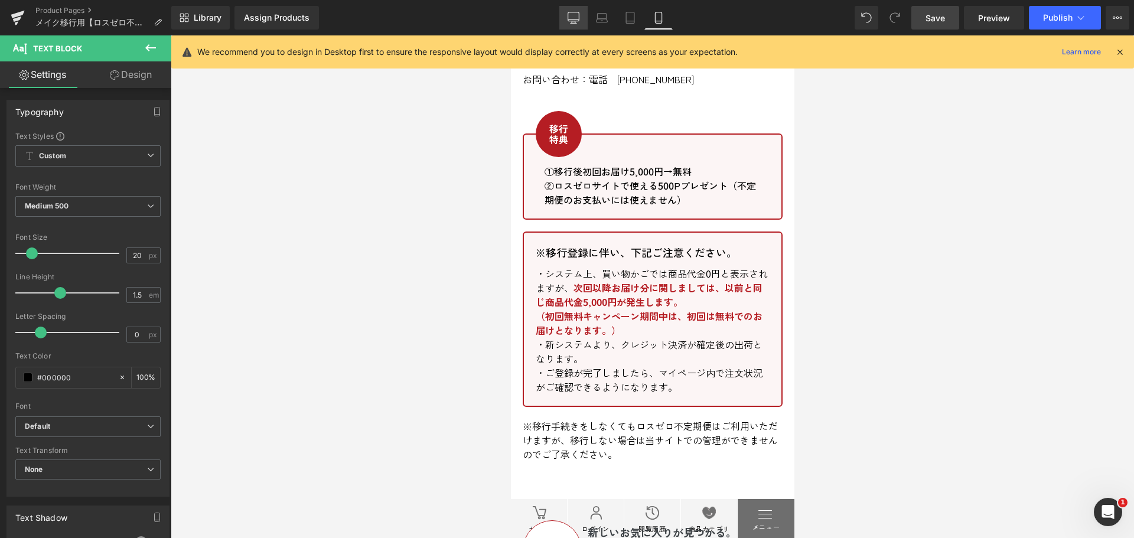
click at [569, 17] on icon at bounding box center [574, 18] width 12 height 12
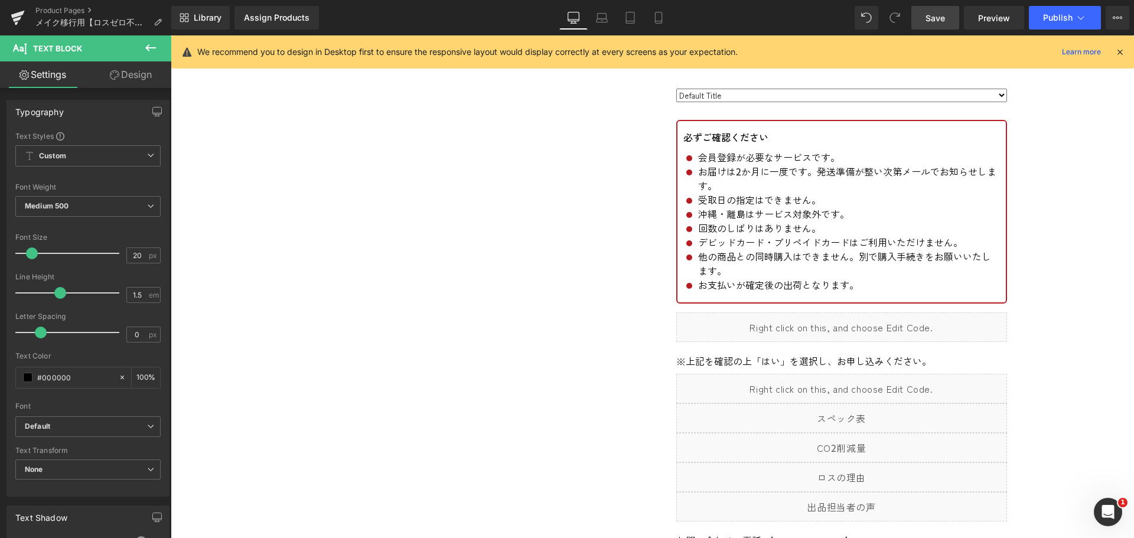
scroll to position [566, 0]
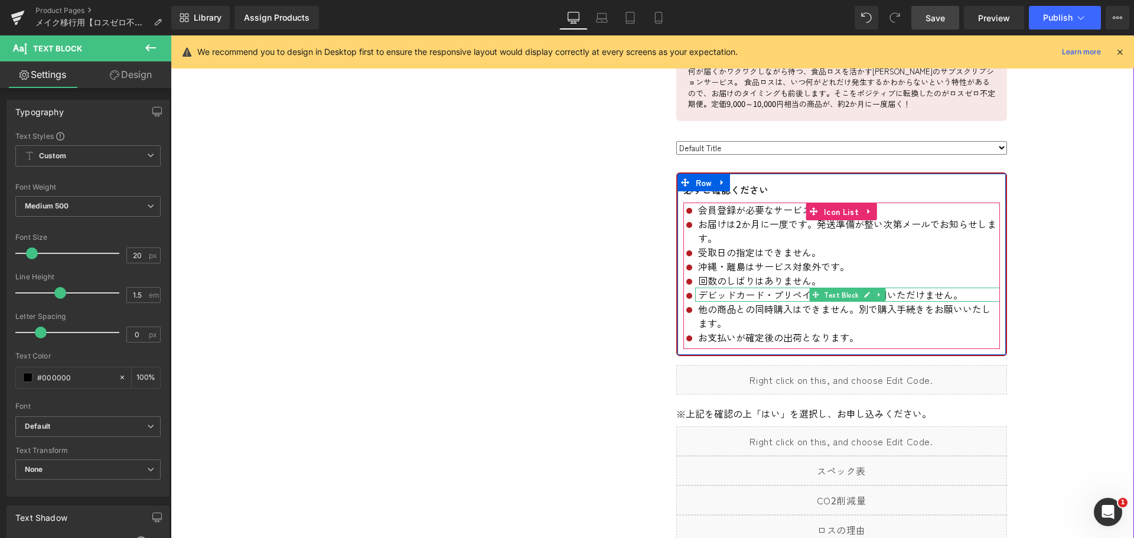
click at [734, 298] on p "デビッドカード・プリペイドカードはご利用いただけません。" at bounding box center [849, 295] width 302 height 14
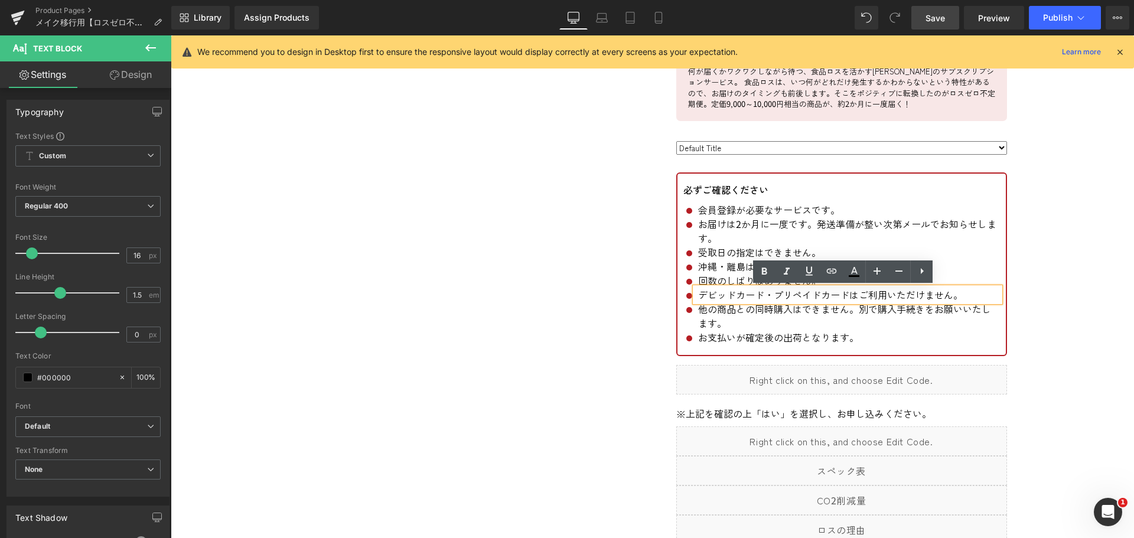
click at [698, 295] on p "デビッドカード・プリペイドカードはご利用いただけません。" at bounding box center [849, 295] width 302 height 14
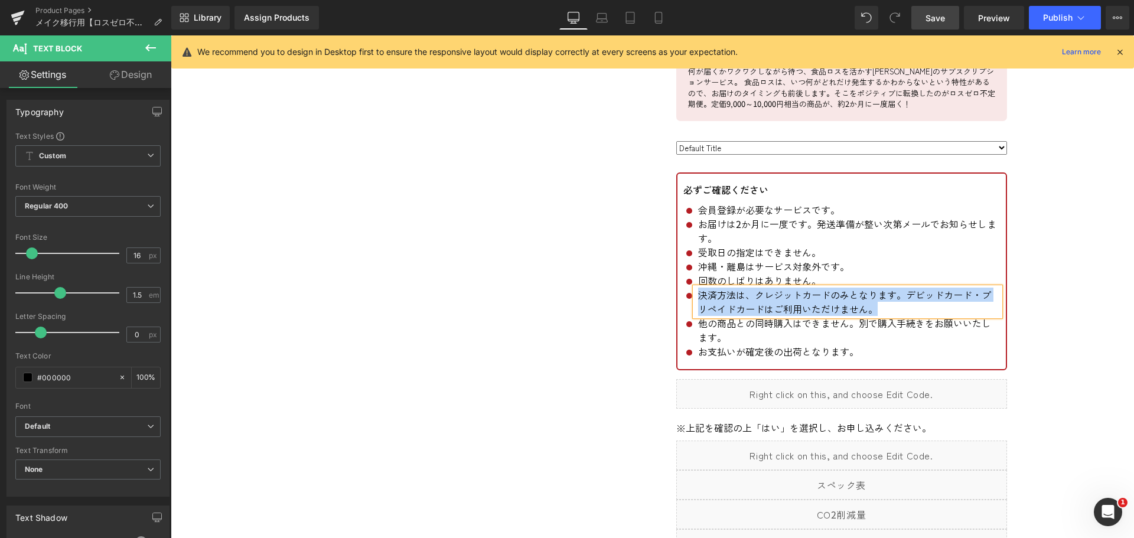
drag, startPoint x: 877, startPoint y: 307, endPoint x: 693, endPoint y: 291, distance: 184.4
click at [695, 291] on div "決済方法は、クレジットカードのみとなります。デビッドカード・プリペイドカードはご利用いただけません。" at bounding box center [847, 302] width 305 height 28
copy p "決済方法は、クレジットカードのみとなります。デビッドカード・プリペイドカードはご利用いただけません。"
click at [909, 308] on p "決済方法は、クレジットカードのみとなります。デビッドカード・プリペイドカードはご利用いただけません。" at bounding box center [849, 302] width 302 height 28
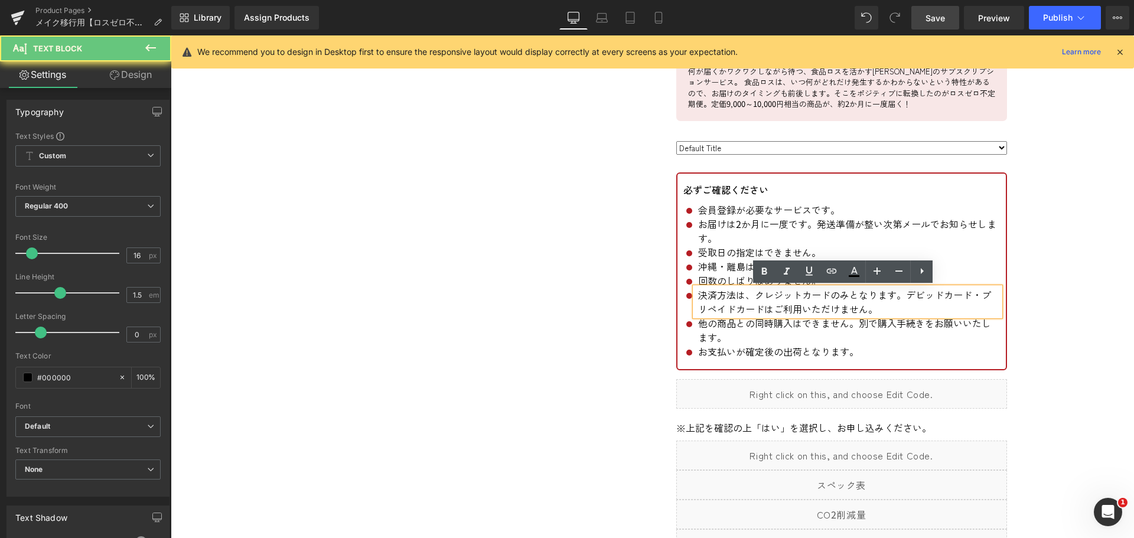
click at [902, 297] on p "決済方法は、クレジットカードのみとなります。デビッドカード・プリペイドカードはご利用いただけません。" at bounding box center [849, 302] width 302 height 28
click at [569, 201] on div "Sale Off (P) Image エキストラバージンオリーブオイル 500ml (P) Title Liquid m (P) SKU Liquid 通常価…" at bounding box center [652, 180] width 709 height 963
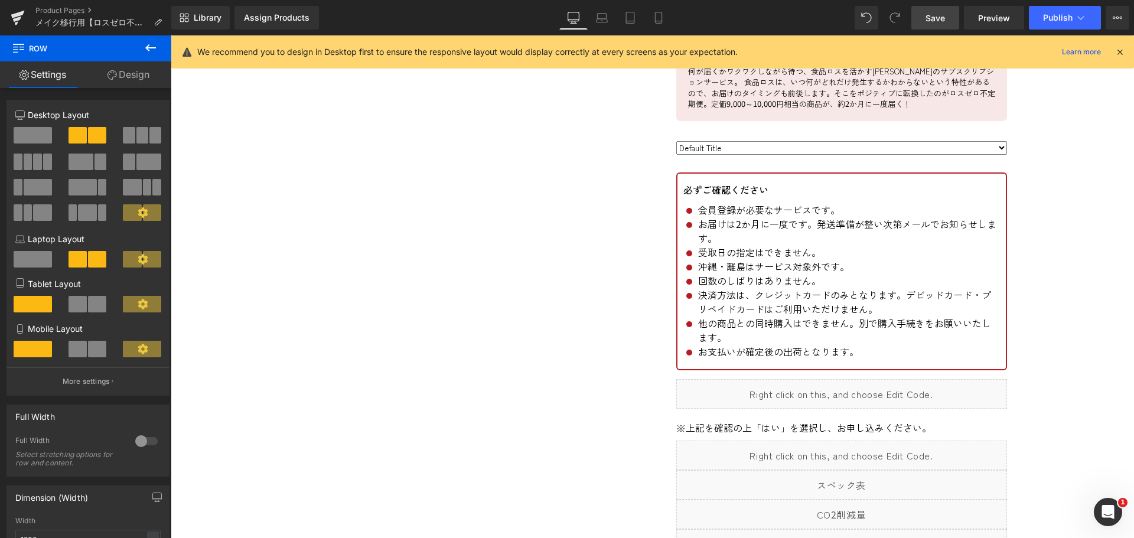
click at [927, 17] on span "Save" at bounding box center [935, 18] width 19 height 12
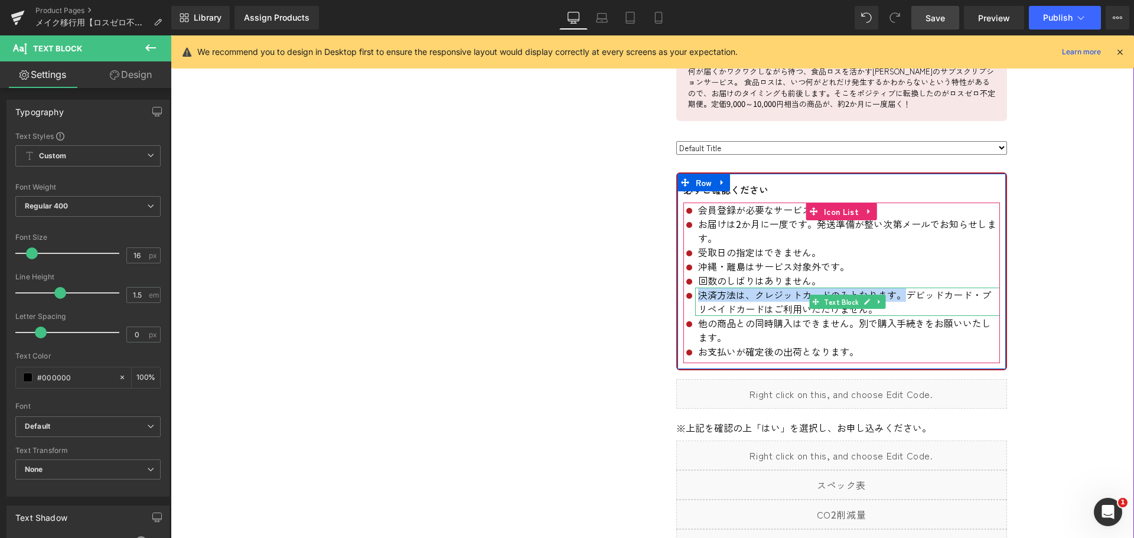
drag, startPoint x: 715, startPoint y: 294, endPoint x: 898, endPoint y: 294, distance: 183.1
click at [898, 294] on p "決済方法は、クレジットカードのみとなります。デビッドカード・プリペイドカードはご利用いただけません。" at bounding box center [849, 302] width 302 height 28
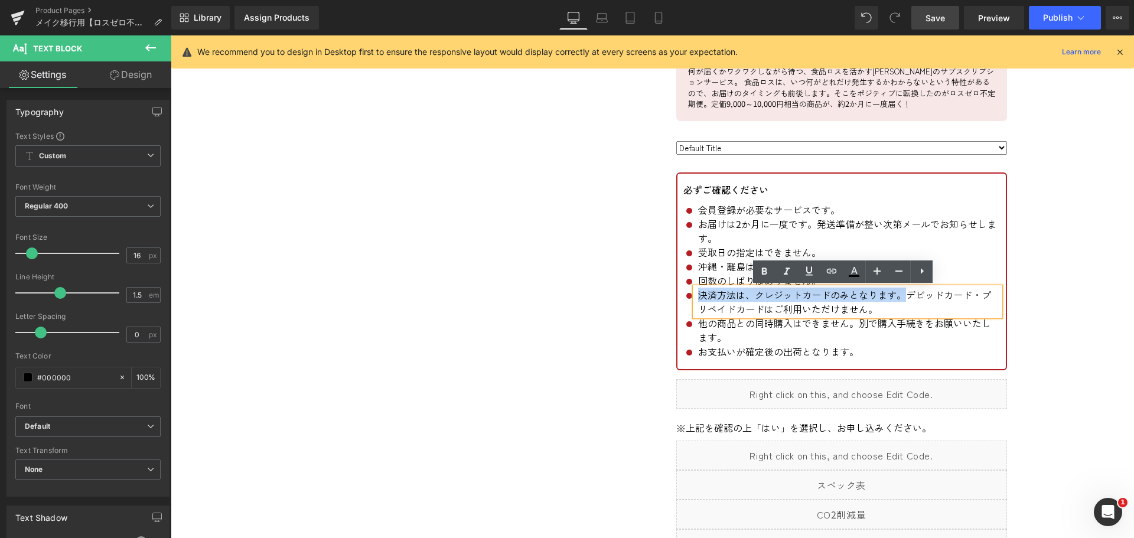
copy p "決済方法は、クレジットカードのみとなります。"
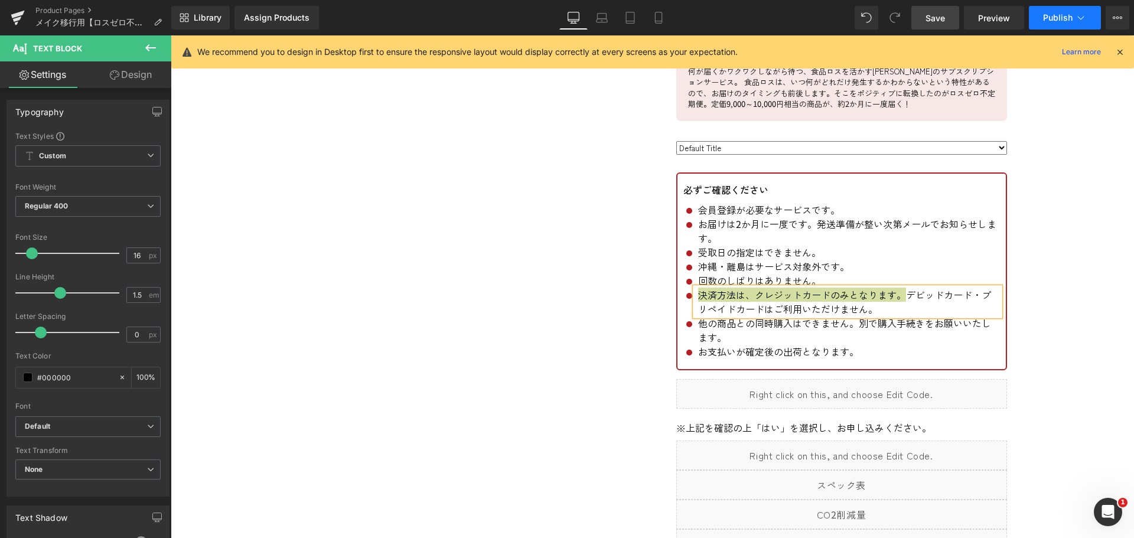
click at [1076, 14] on icon at bounding box center [1081, 18] width 12 height 12
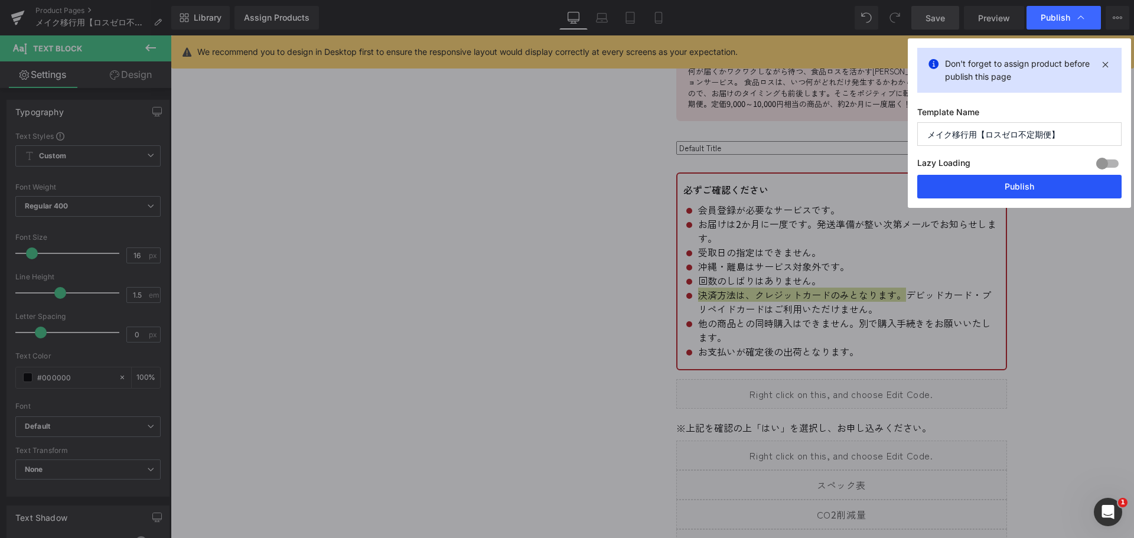
drag, startPoint x: 1041, startPoint y: 188, endPoint x: 361, endPoint y: 208, distance: 680.7
click at [1041, 188] on button "Publish" at bounding box center [1019, 187] width 204 height 24
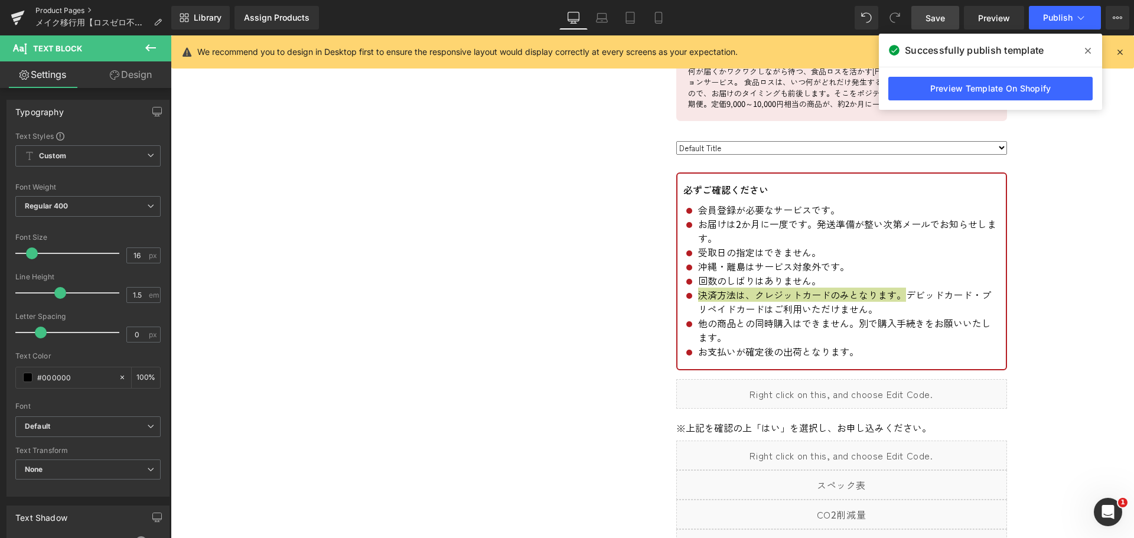
click at [73, 8] on link "Product Pages" at bounding box center [103, 10] width 136 height 9
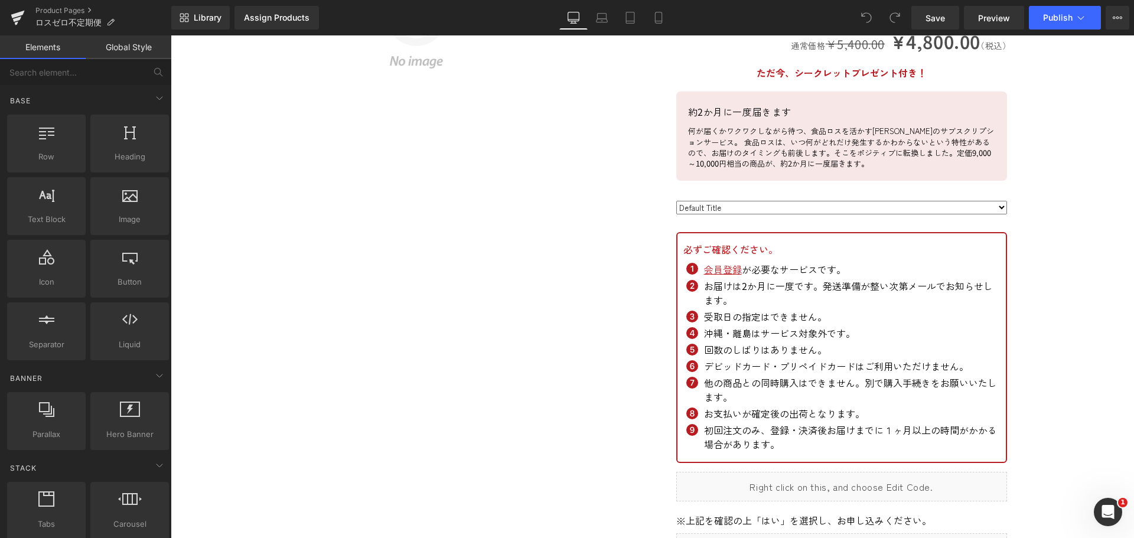
scroll to position [413, 0]
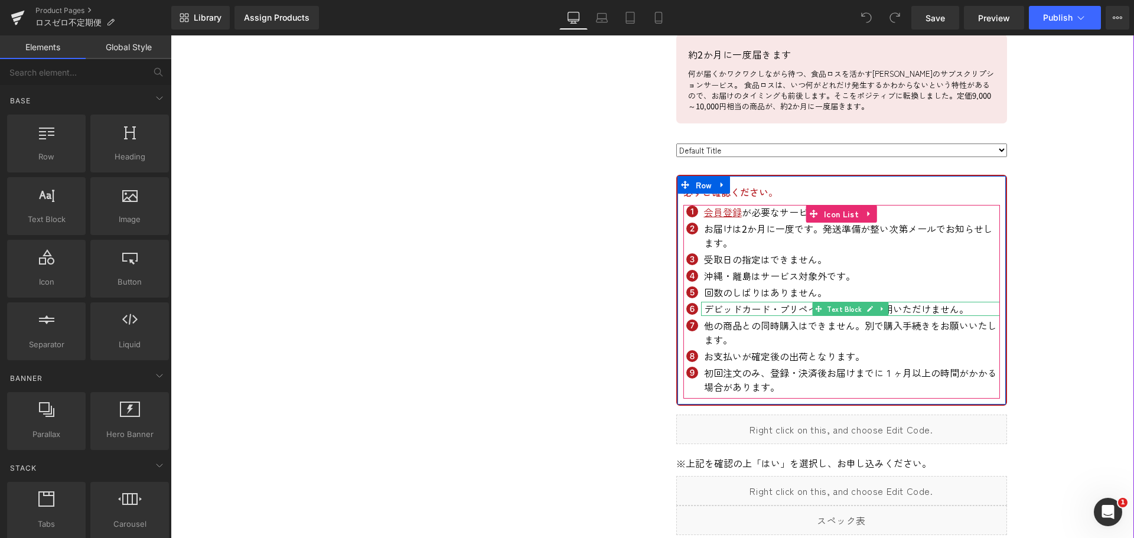
click at [704, 307] on p "デビッドカード・プリペイドカードはご利用いただけません。" at bounding box center [852, 309] width 296 height 14
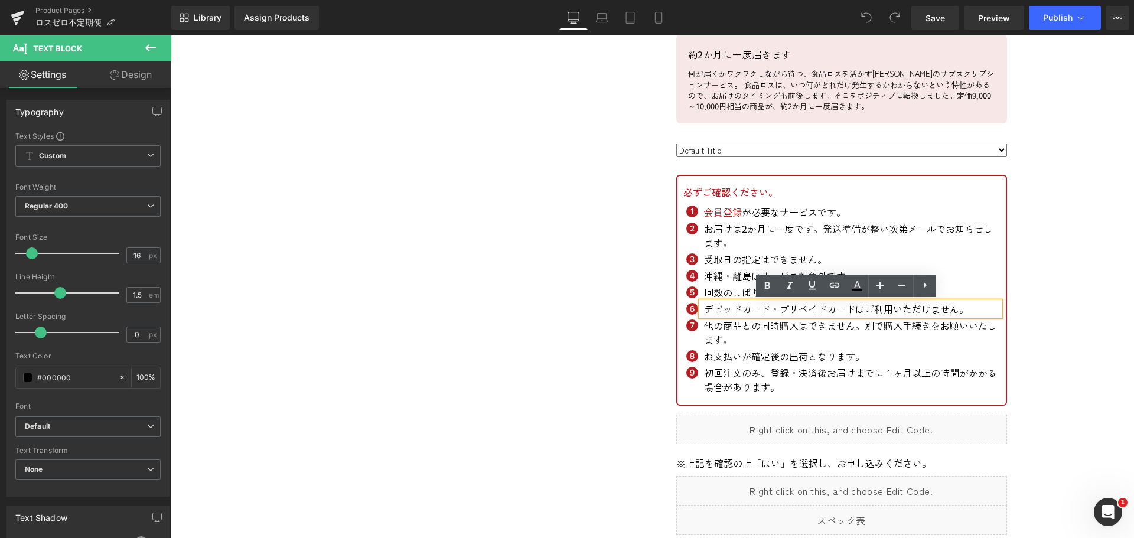
click at [738, 309] on p "デビッドカード・プリペイドカードはご利用いただけません。" at bounding box center [852, 309] width 296 height 14
click at [704, 312] on p "デビッドカード・プリペイドカードはご利用いただけません。" at bounding box center [852, 309] width 296 height 14
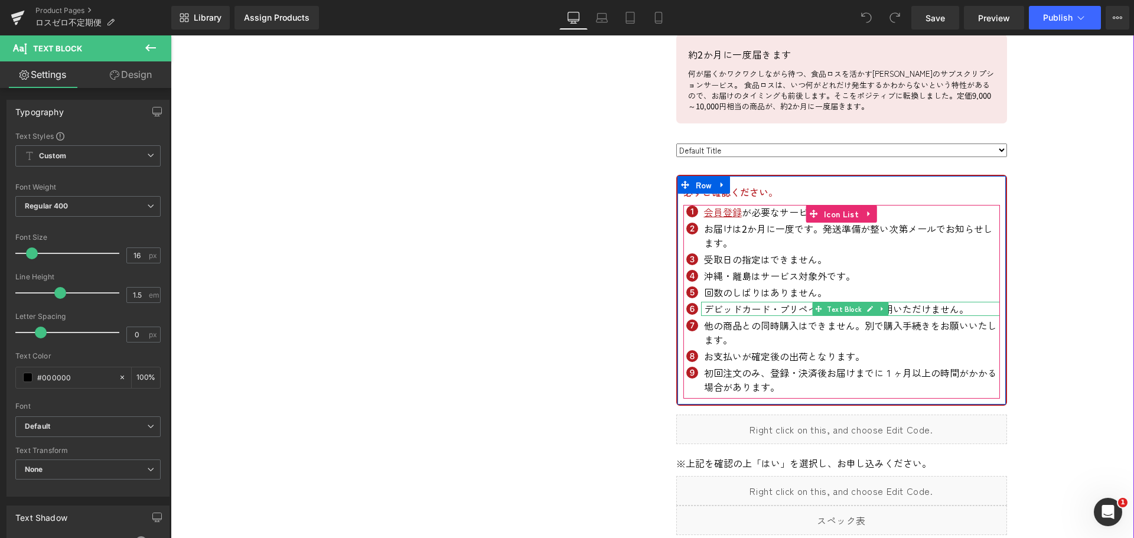
drag, startPoint x: 776, startPoint y: 306, endPoint x: 734, endPoint y: 313, distance: 42.5
click at [776, 306] on p "デビッドカード・プリペイドカードはご利用いただけません。" at bounding box center [852, 309] width 296 height 14
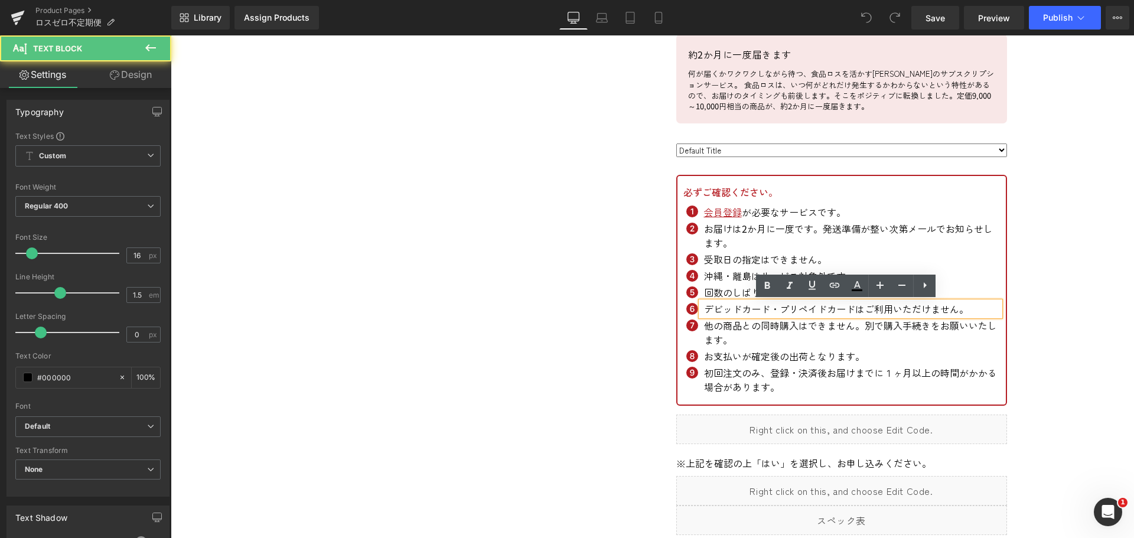
click at [701, 309] on div "デビッドカード・プリペイドカードはご利用いただけません。" at bounding box center [850, 309] width 299 height 14
click at [704, 308] on p "デビッドカード・プリペイドカードはご利用いただけません。" at bounding box center [852, 309] width 296 height 14
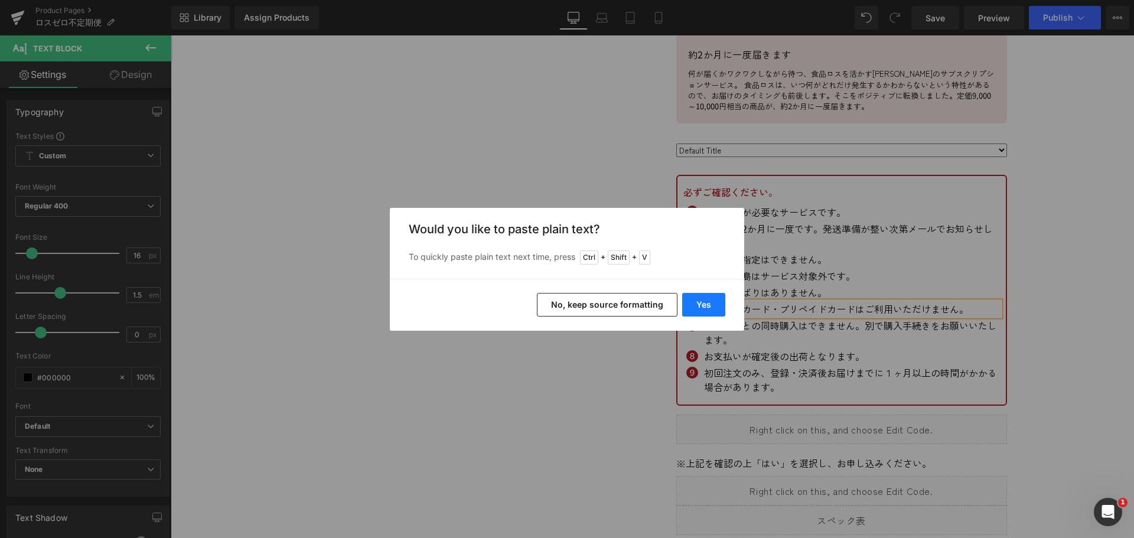
click at [702, 309] on button "Yes" at bounding box center [703, 305] width 43 height 24
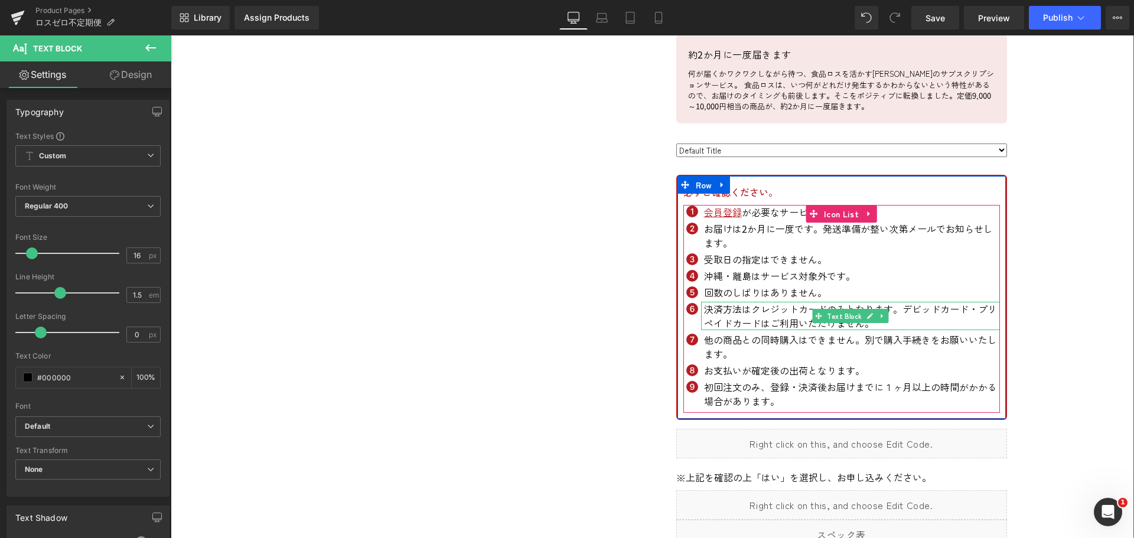
click at [917, 311] on p "決済方法はクレジットカードのみとなります。デビッドカード・プリペイドカードはご利用いただけません。" at bounding box center [852, 316] width 296 height 28
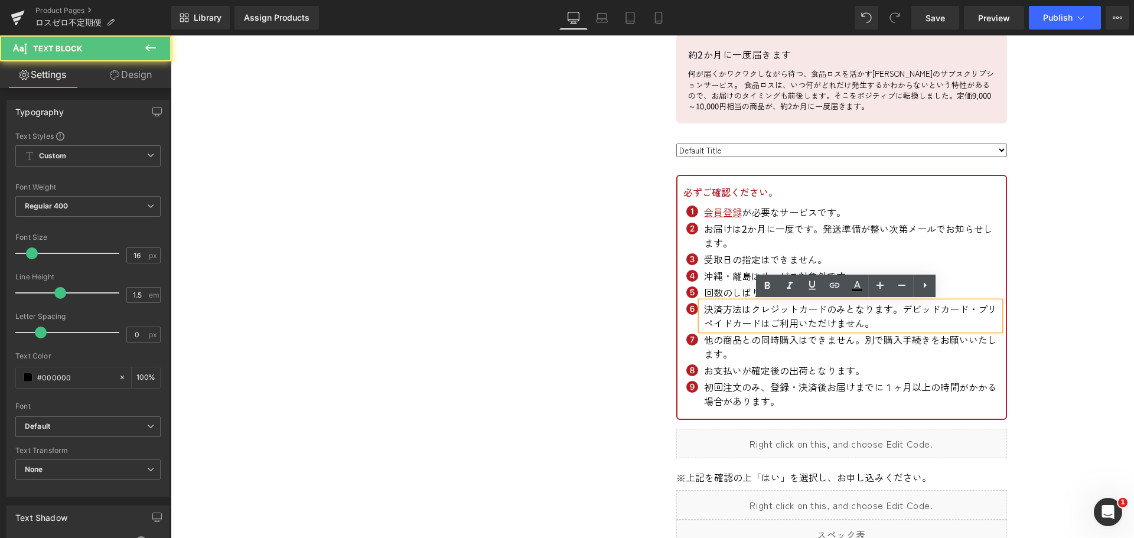
click at [806, 330] on div "決済方法はクレジットカードのみとなります。デビッドカード・プリペイドカードはご利用いただけません。" at bounding box center [850, 316] width 299 height 28
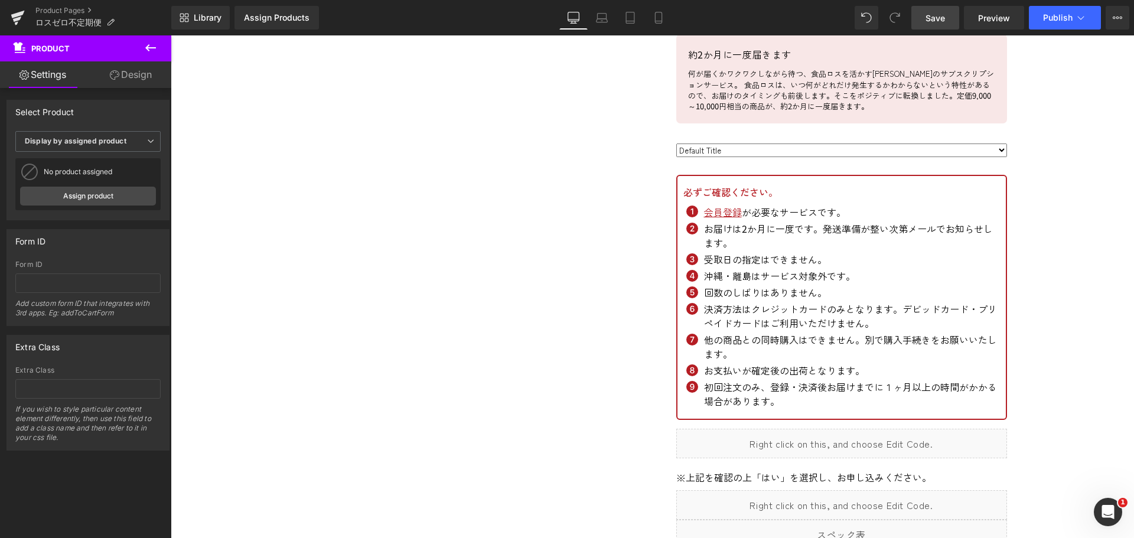
click at [937, 24] on span "Save" at bounding box center [935, 18] width 19 height 12
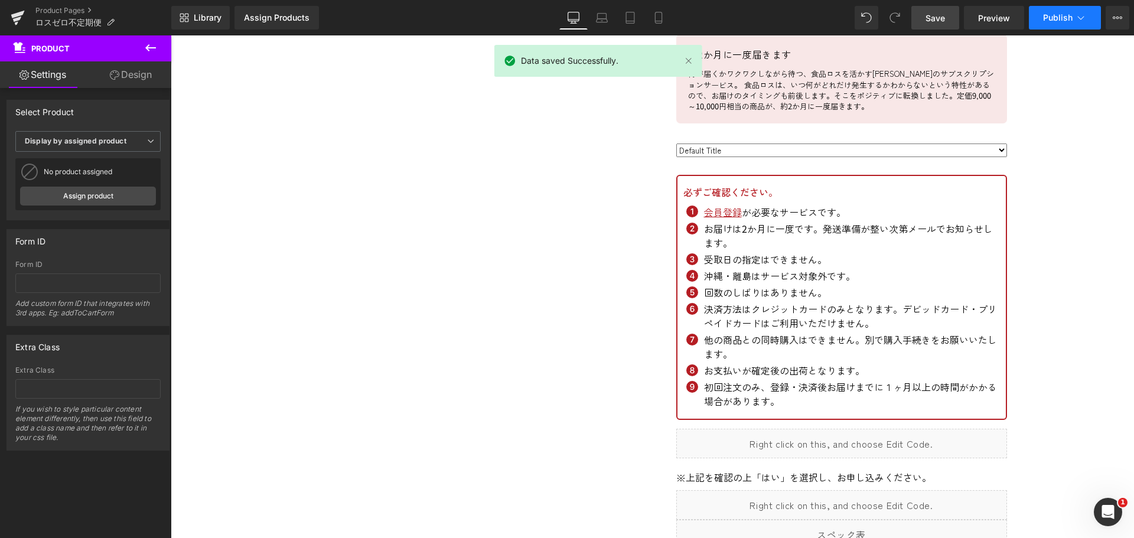
click at [1057, 22] on button "Publish" at bounding box center [1065, 18] width 72 height 24
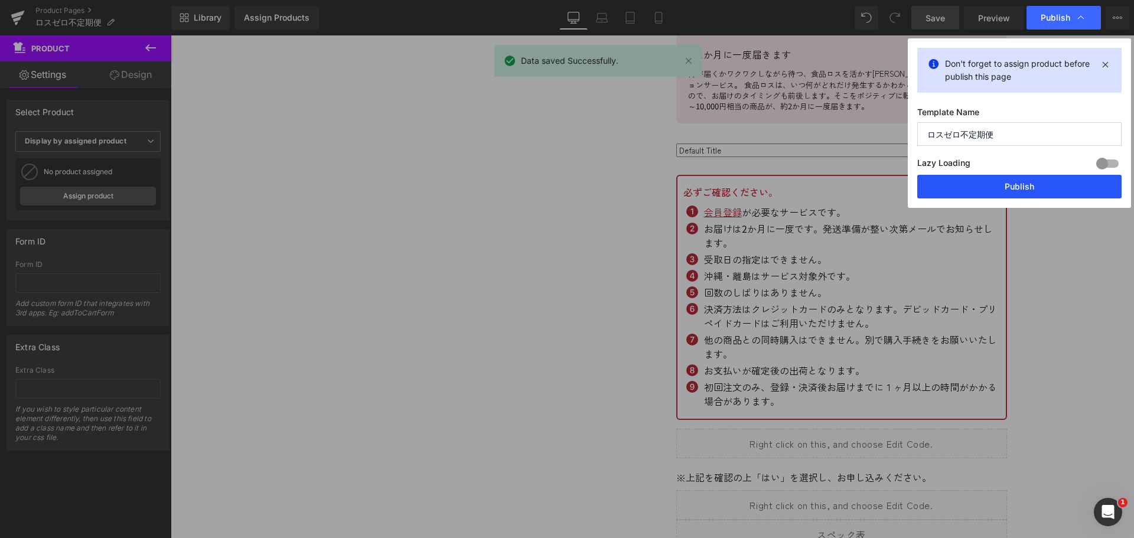
click at [1040, 190] on button "Publish" at bounding box center [1019, 187] width 204 height 24
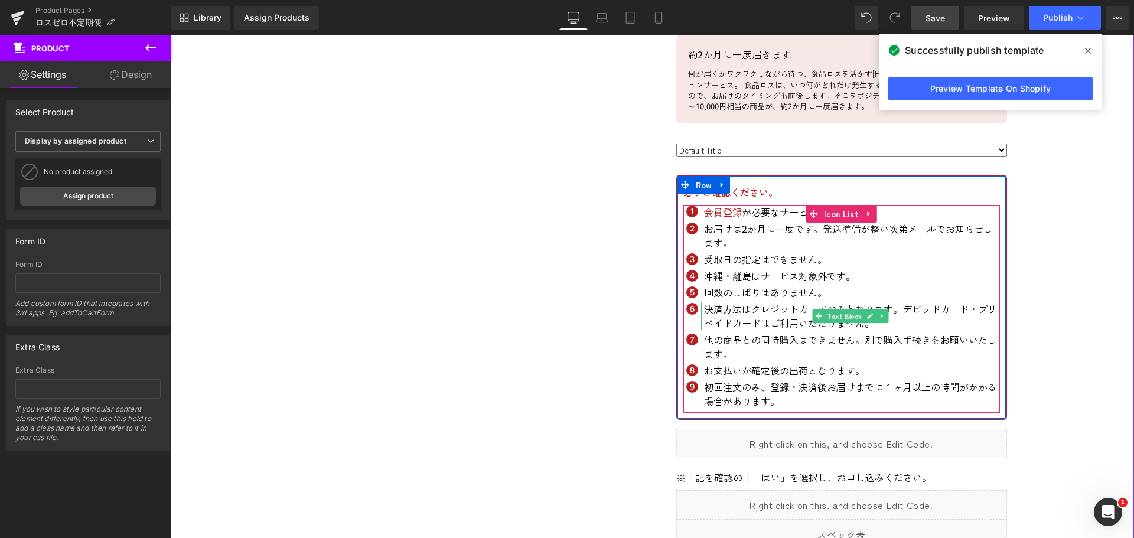
click at [896, 309] on p "決済方法はクレジットカードのみとなります。デビッドカード・プリペイドカードはご利用いただけません。" at bounding box center [852, 316] width 296 height 28
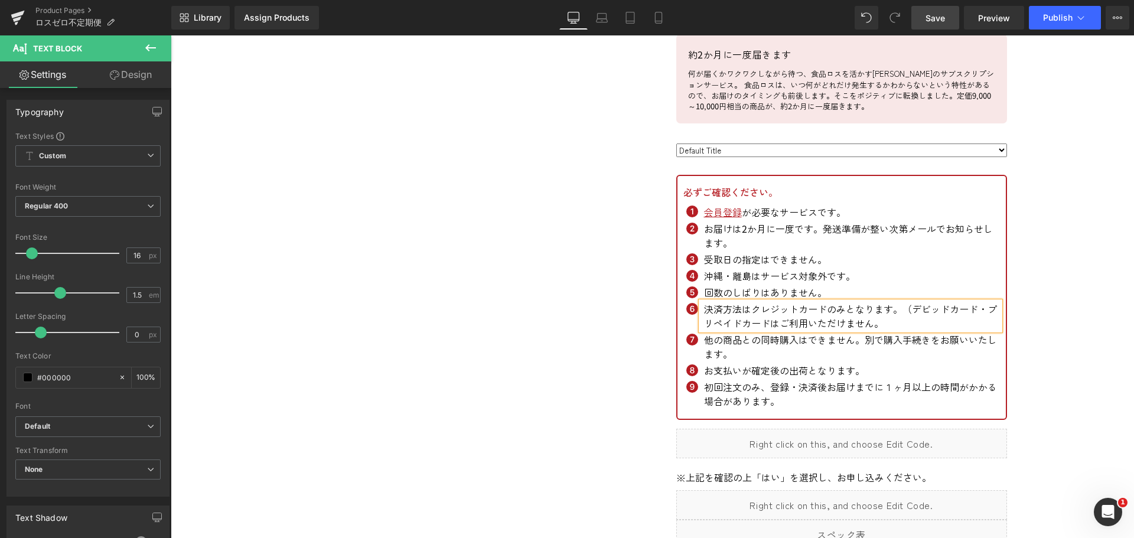
click at [884, 324] on p "決済方法はクレジットカードのみとなります。（デビッドカード・プリペイドカードはご利用いただけません。" at bounding box center [852, 316] width 296 height 28
click at [908, 310] on p "決済方法はクレジットカードのみとなります。（デビッドカード・プリペイドカードはご利用いただけません。）" at bounding box center [852, 316] width 296 height 28
click at [907, 326] on p "決済方法はクレジットカードのみとなります。( デビッドカード・プリペイドカードはご利用いただけません。）" at bounding box center [852, 316] width 296 height 28
click at [937, 17] on span "Save" at bounding box center [935, 18] width 19 height 12
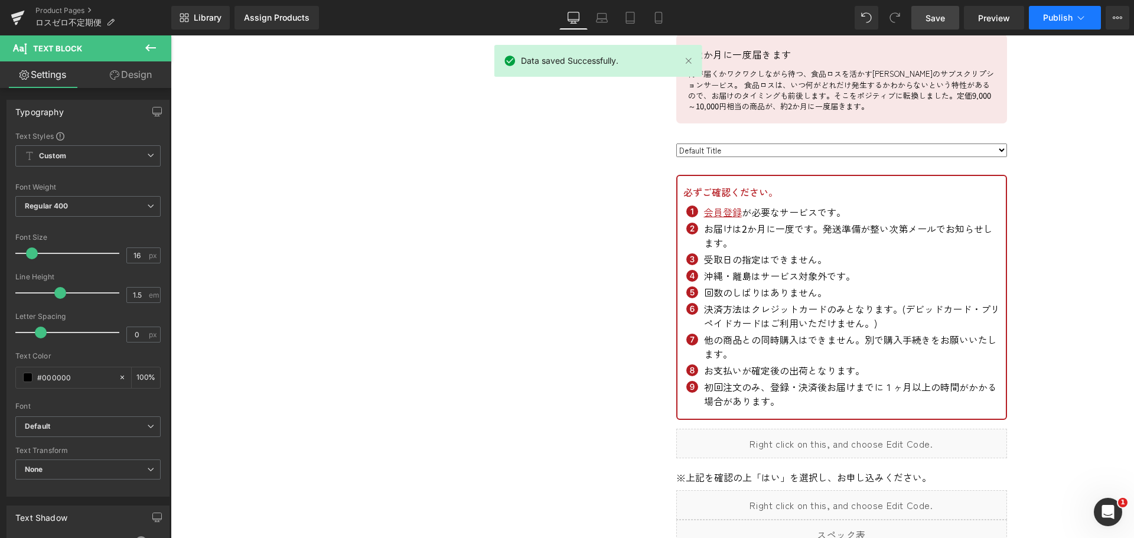
click at [1061, 19] on span "Publish" at bounding box center [1058, 17] width 30 height 9
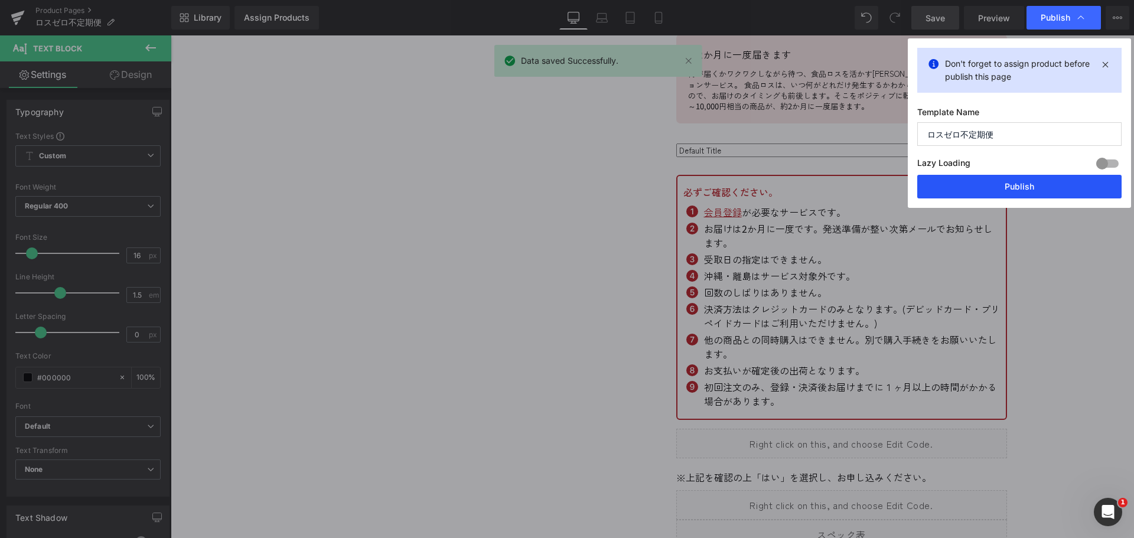
click at [1050, 184] on button "Publish" at bounding box center [1019, 187] width 204 height 24
